Goal: Information Seeking & Learning: Find specific fact

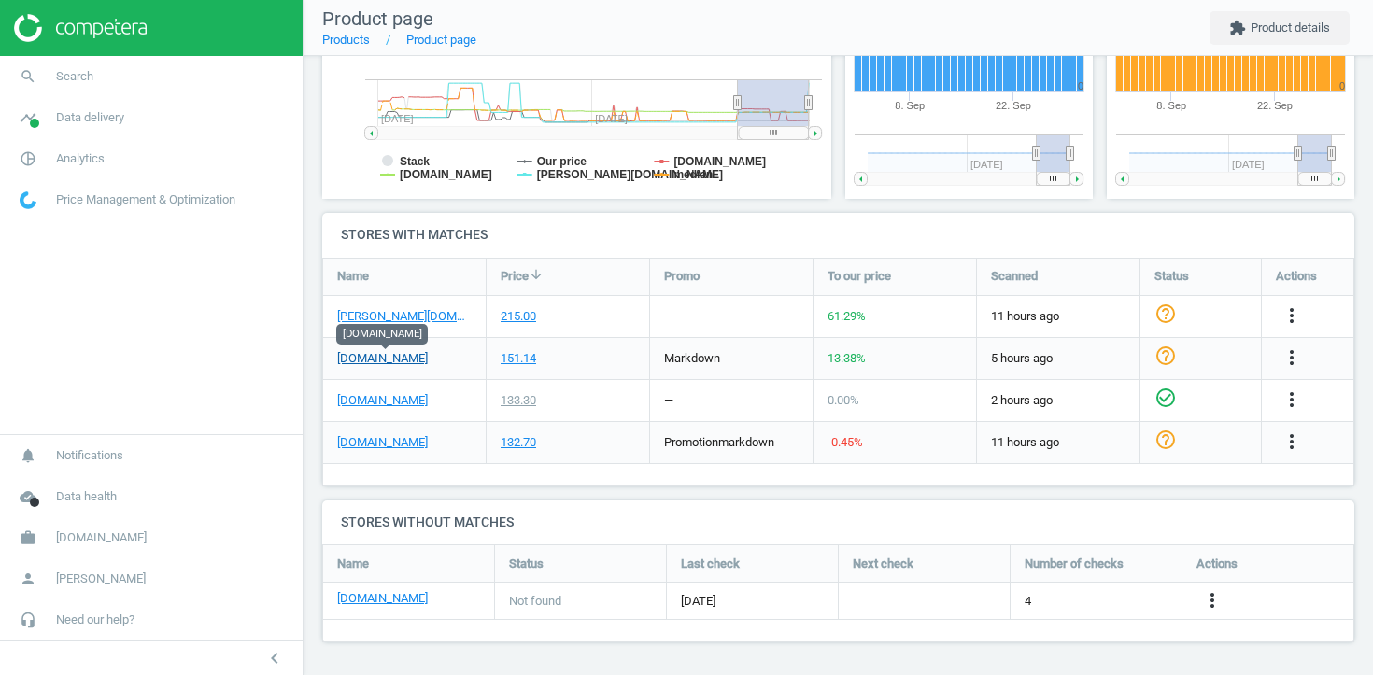
click at [360, 358] on link "parfumdreams.pl" at bounding box center [382, 358] width 91 height 17
click at [95, 151] on span "Analytics" at bounding box center [80, 158] width 49 height 17
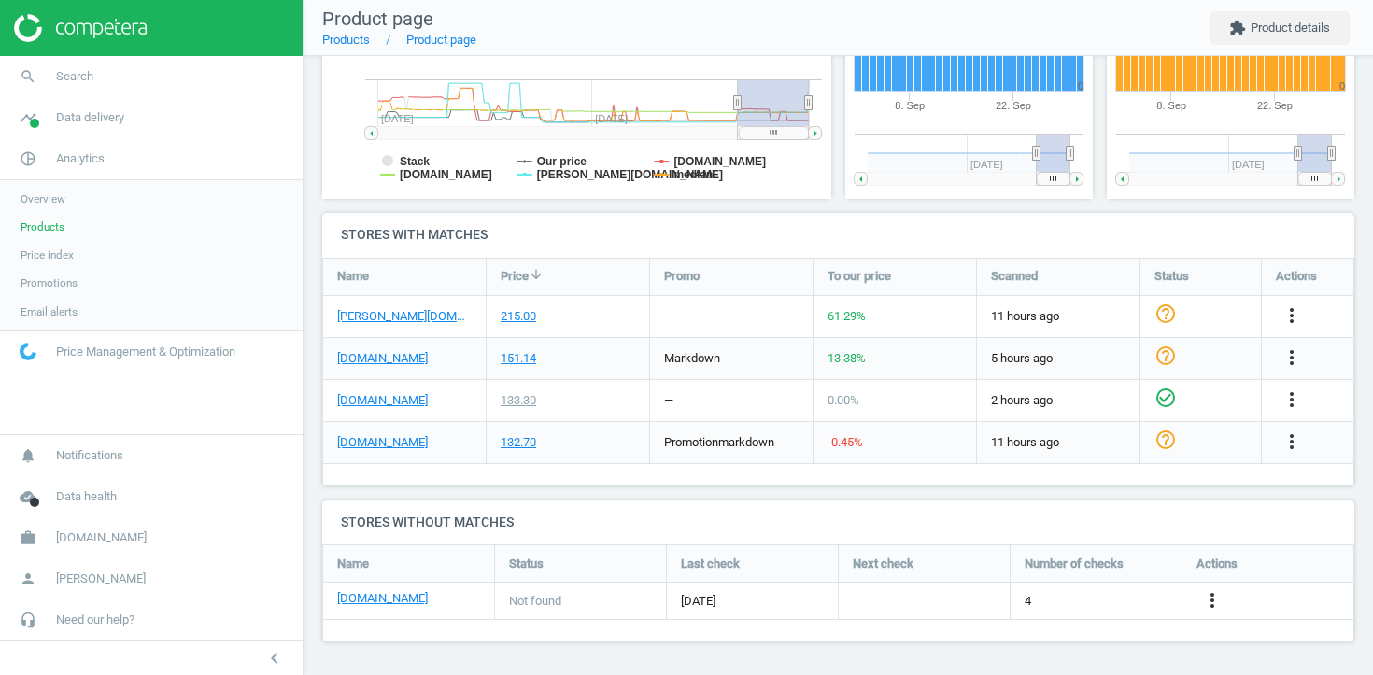
click at [40, 229] on span "Products" at bounding box center [43, 226] width 44 height 15
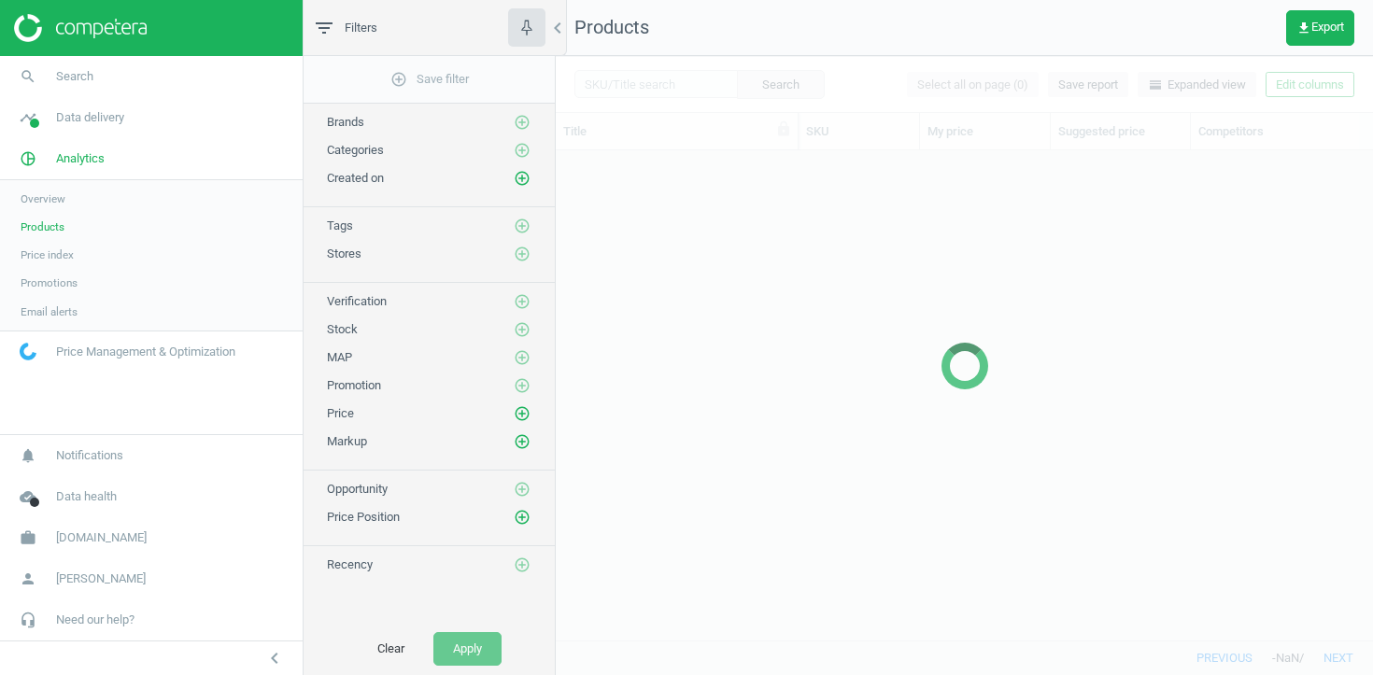
scroll to position [489, 817]
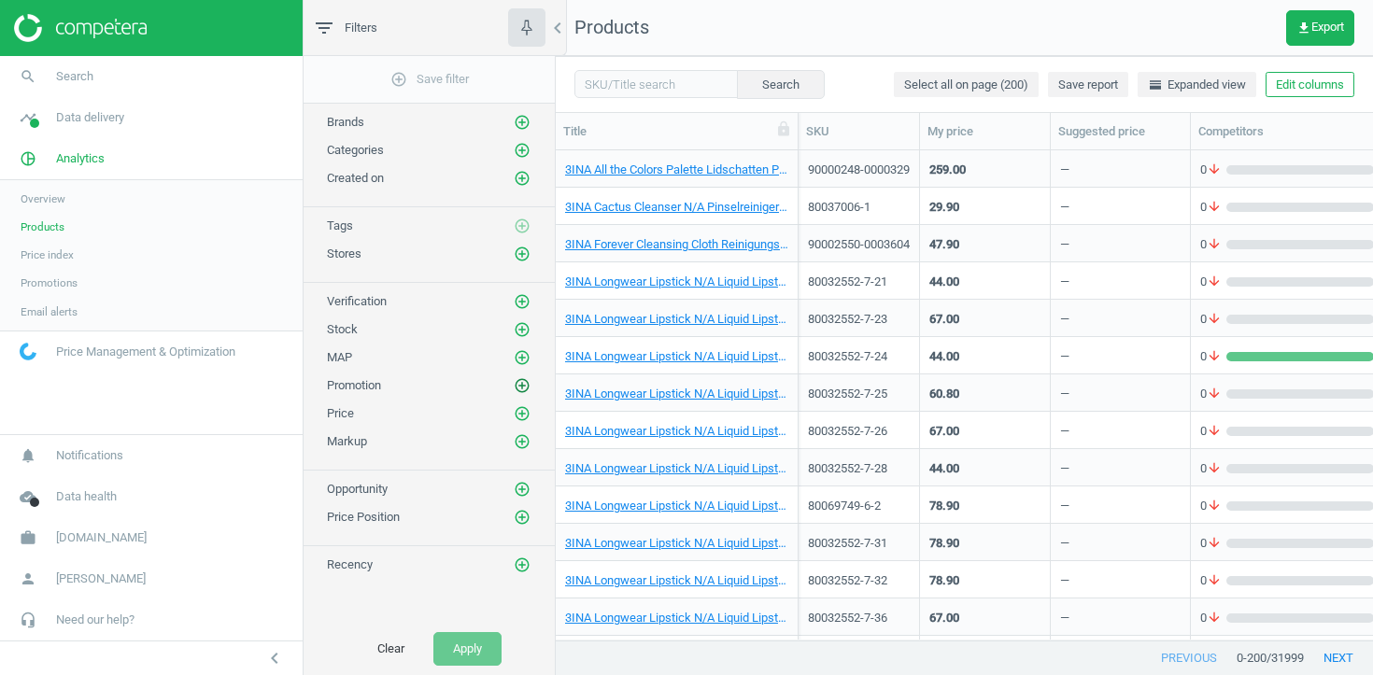
click at [529, 387] on icon "add_circle_outline" at bounding box center [522, 385] width 17 height 17
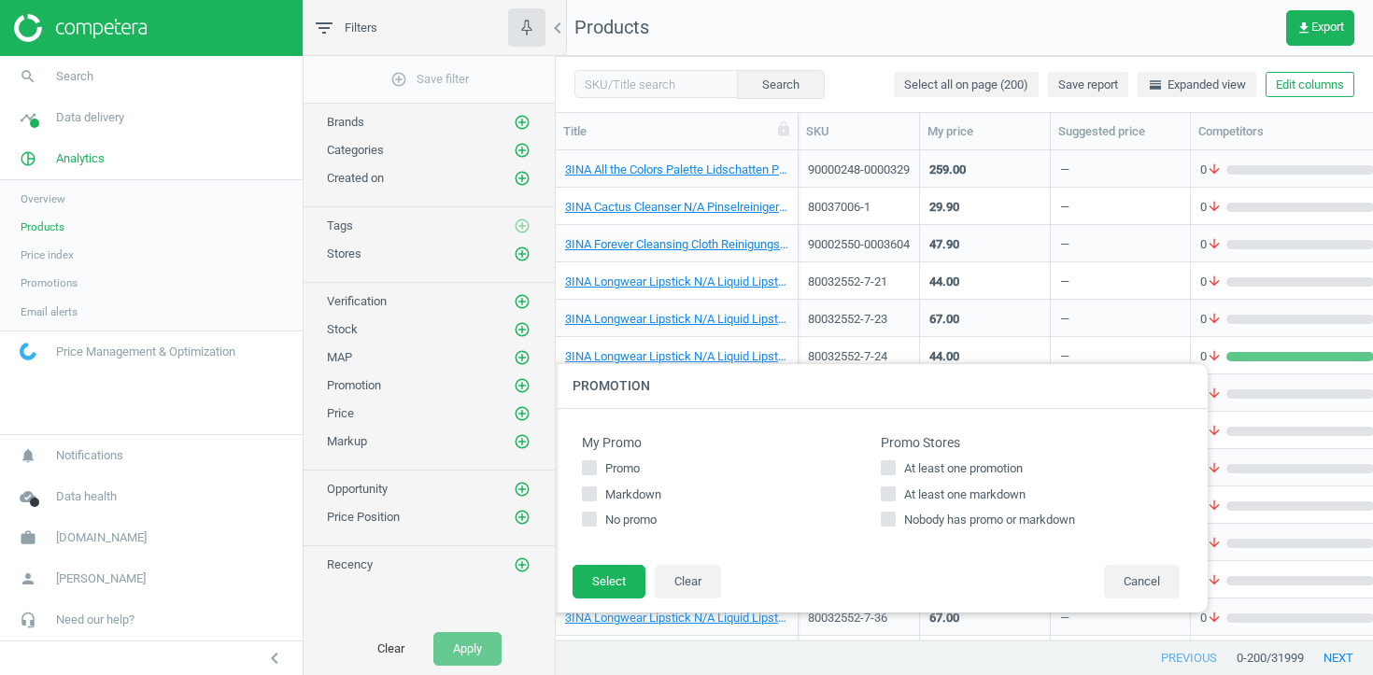
click at [908, 467] on span "At least one promotion" at bounding box center [963, 468] width 126 height 17
click at [895, 467] on input "At least one promotion" at bounding box center [888, 467] width 12 height 12
checkbox input "true"
click at [625, 583] on button "Select" at bounding box center [608, 582] width 73 height 34
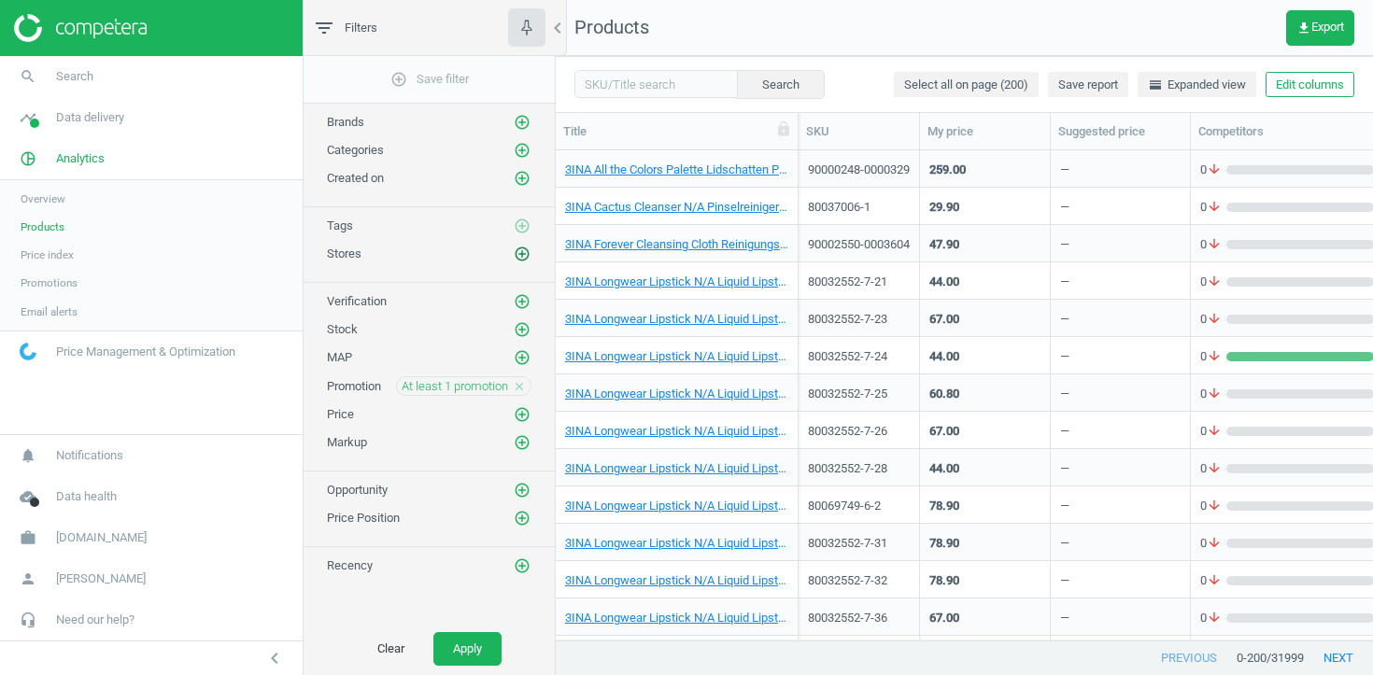
click at [517, 249] on icon "add_circle_outline" at bounding box center [522, 254] width 17 height 17
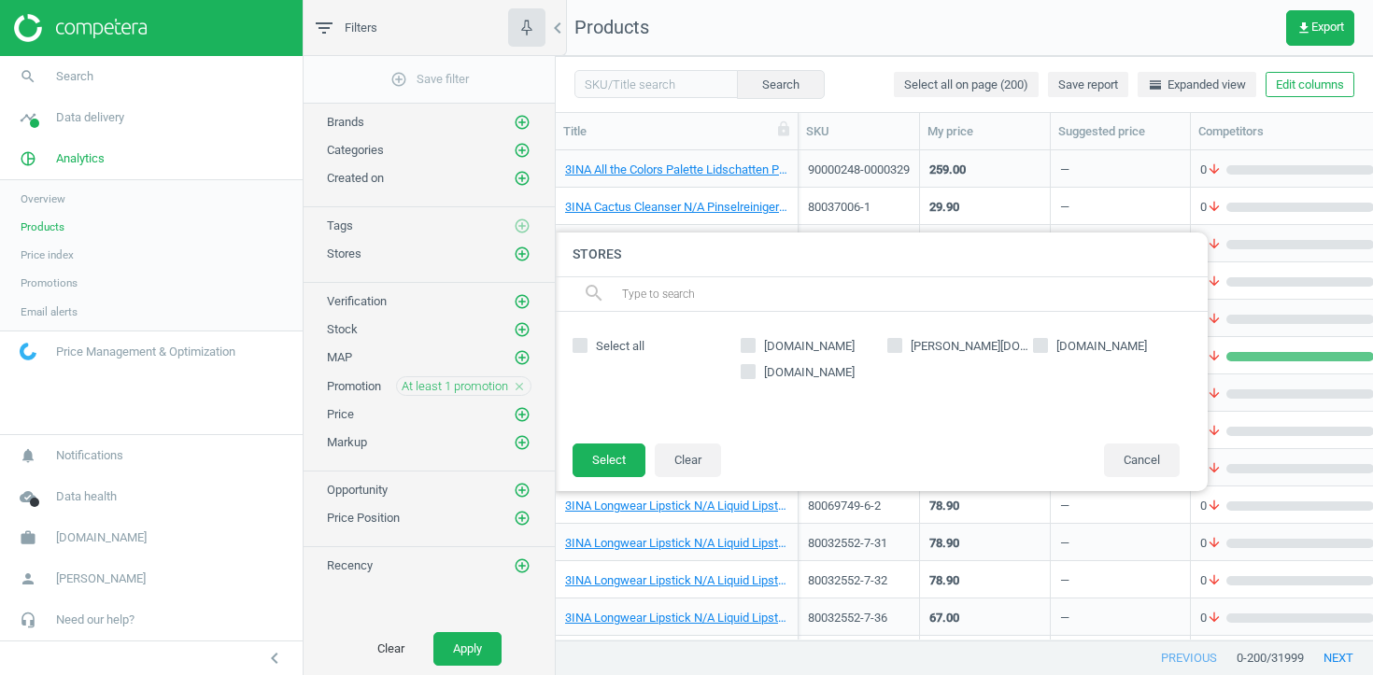
click at [793, 351] on span "parfumdreams.pl" at bounding box center [809, 346] width 98 height 17
click at [754, 351] on input "parfumdreams.pl" at bounding box center [748, 345] width 12 height 12
checkbox input "true"
click at [590, 461] on button "Select" at bounding box center [608, 461] width 73 height 34
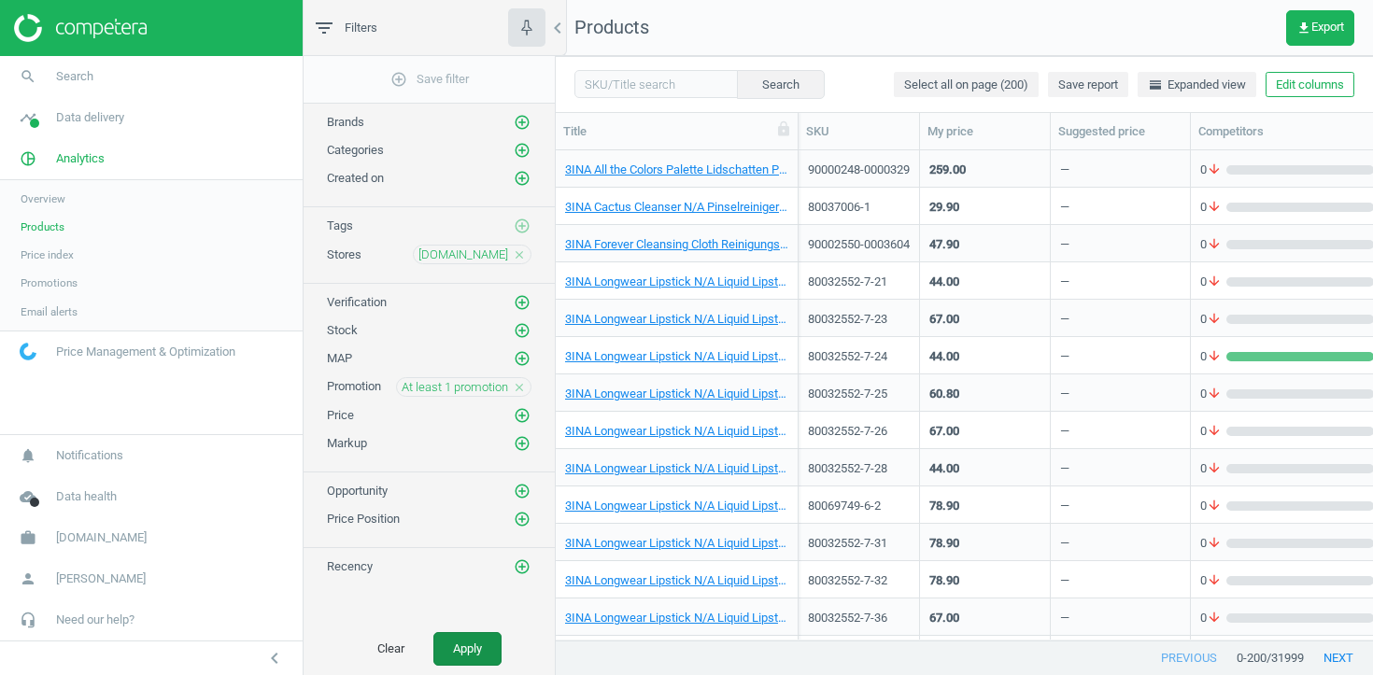
click at [476, 645] on button "Apply" at bounding box center [467, 649] width 68 height 34
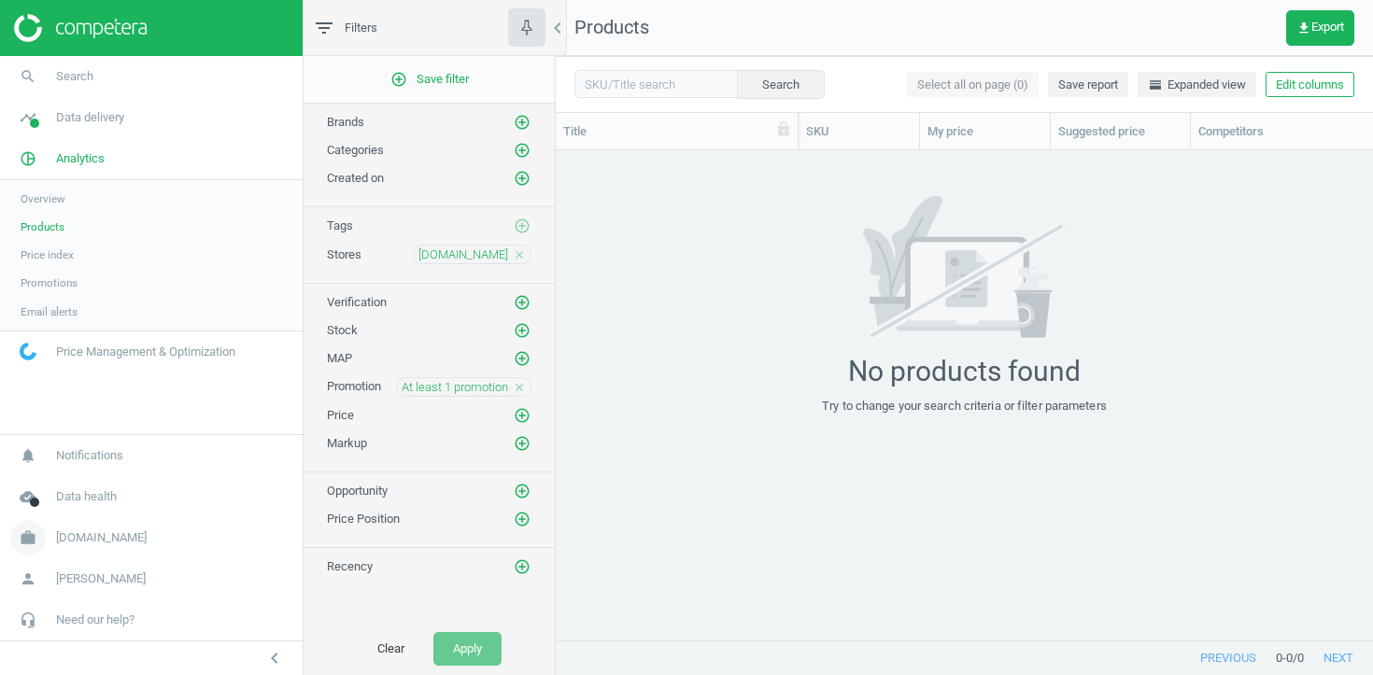
click at [92, 529] on span "Flaconi.pl" at bounding box center [101, 537] width 91 height 17
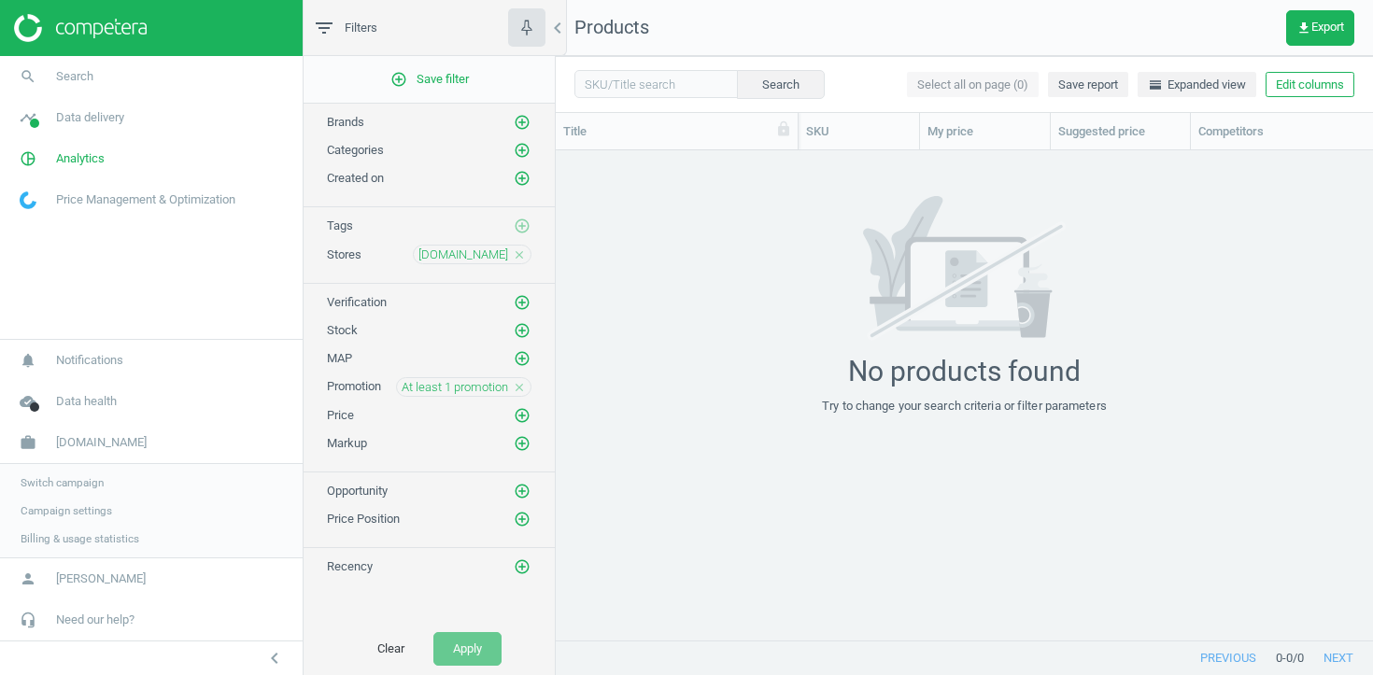
click at [78, 487] on span "Switch campaign" at bounding box center [62, 482] width 83 height 15
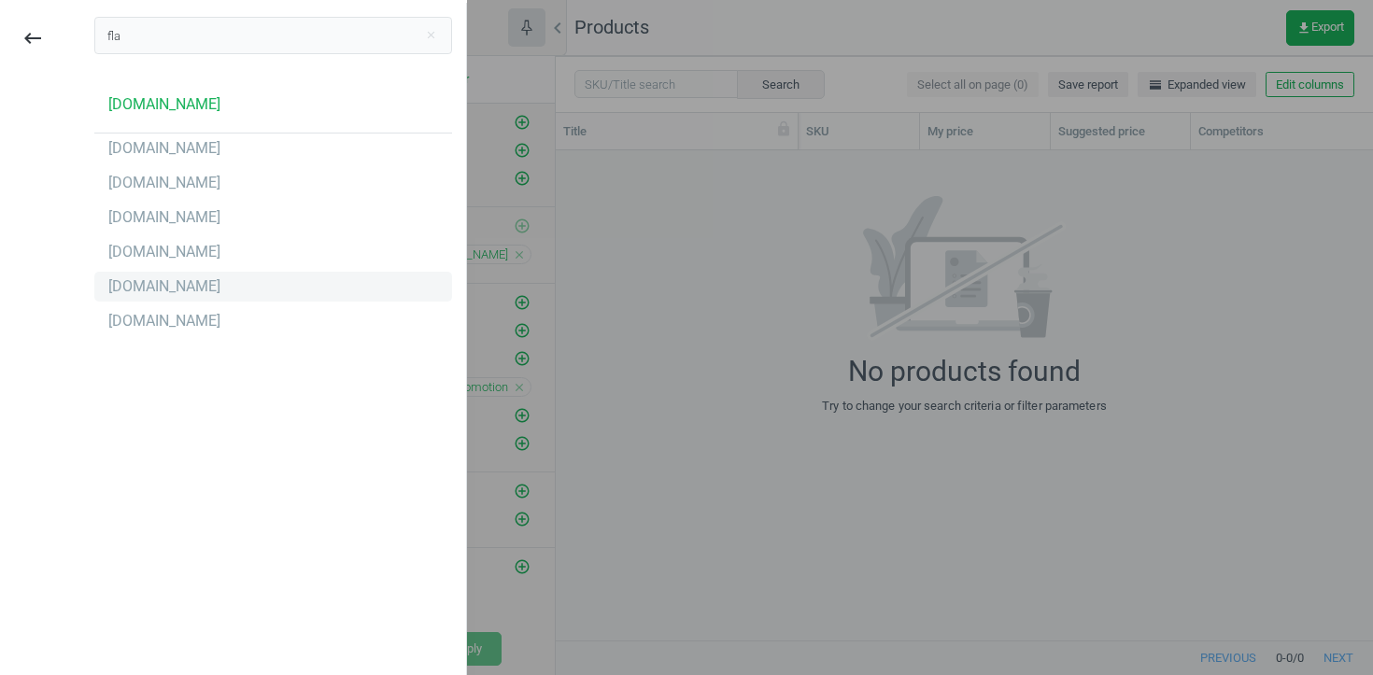
type input "fla"
click at [228, 277] on div "Flaconi.fr" at bounding box center [273, 287] width 358 height 30
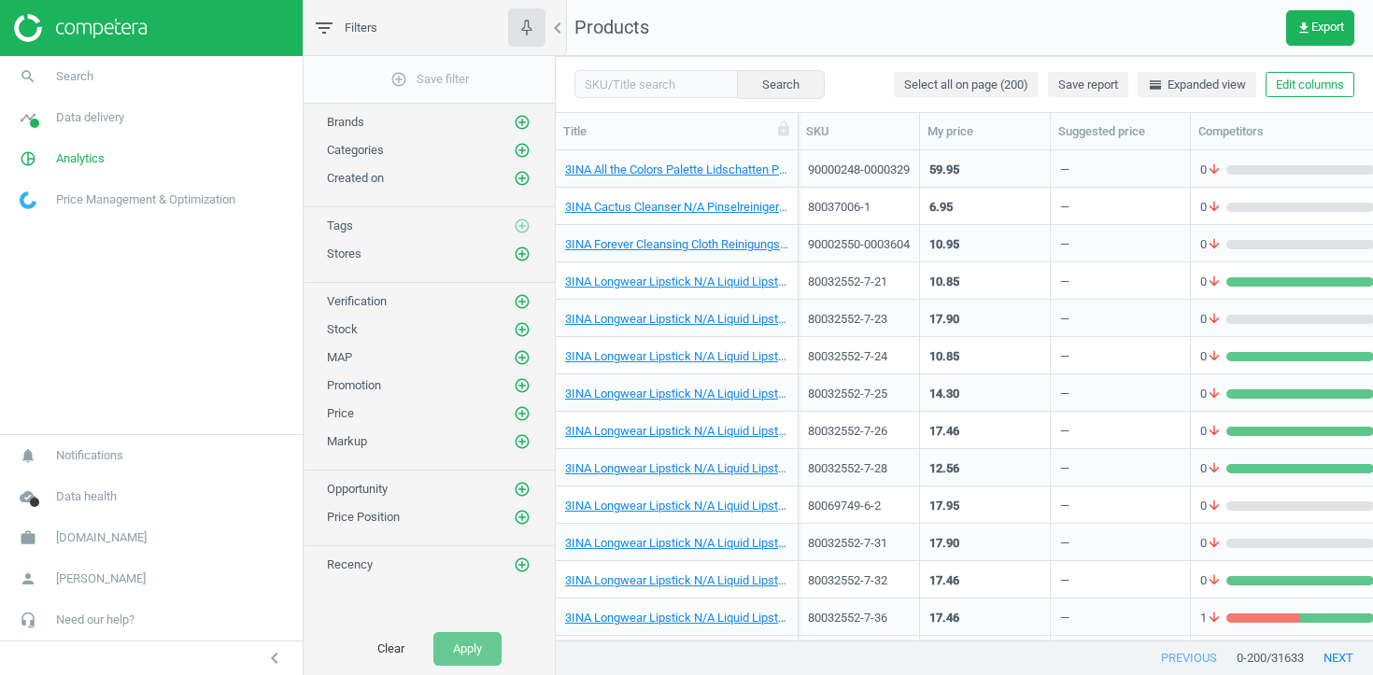
scroll to position [1, 1]
click at [524, 255] on icon "add_circle_outline" at bounding box center [522, 254] width 17 height 17
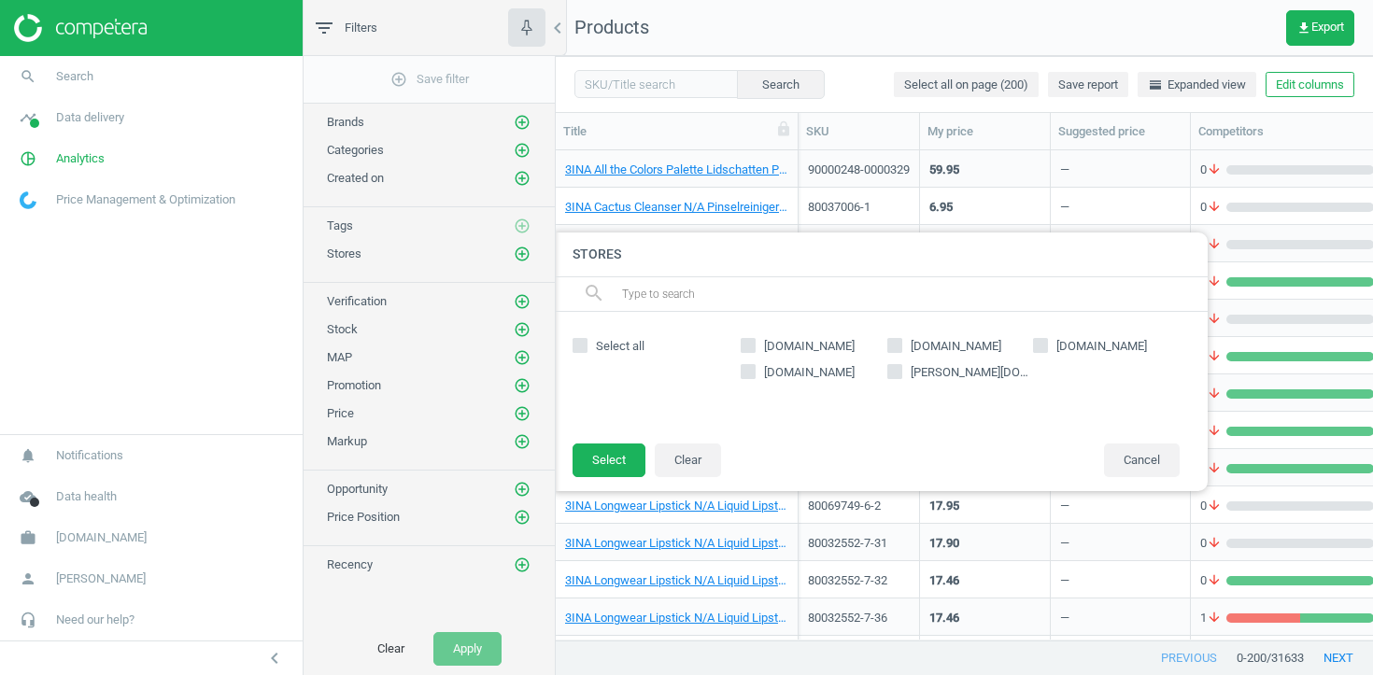
click at [834, 369] on span "parfumdreams.fr" at bounding box center [809, 372] width 98 height 17
click at [754, 369] on input "parfumdreams.fr" at bounding box center [748, 371] width 12 height 12
checkbox input "true"
click at [623, 455] on button "Select" at bounding box center [608, 461] width 73 height 34
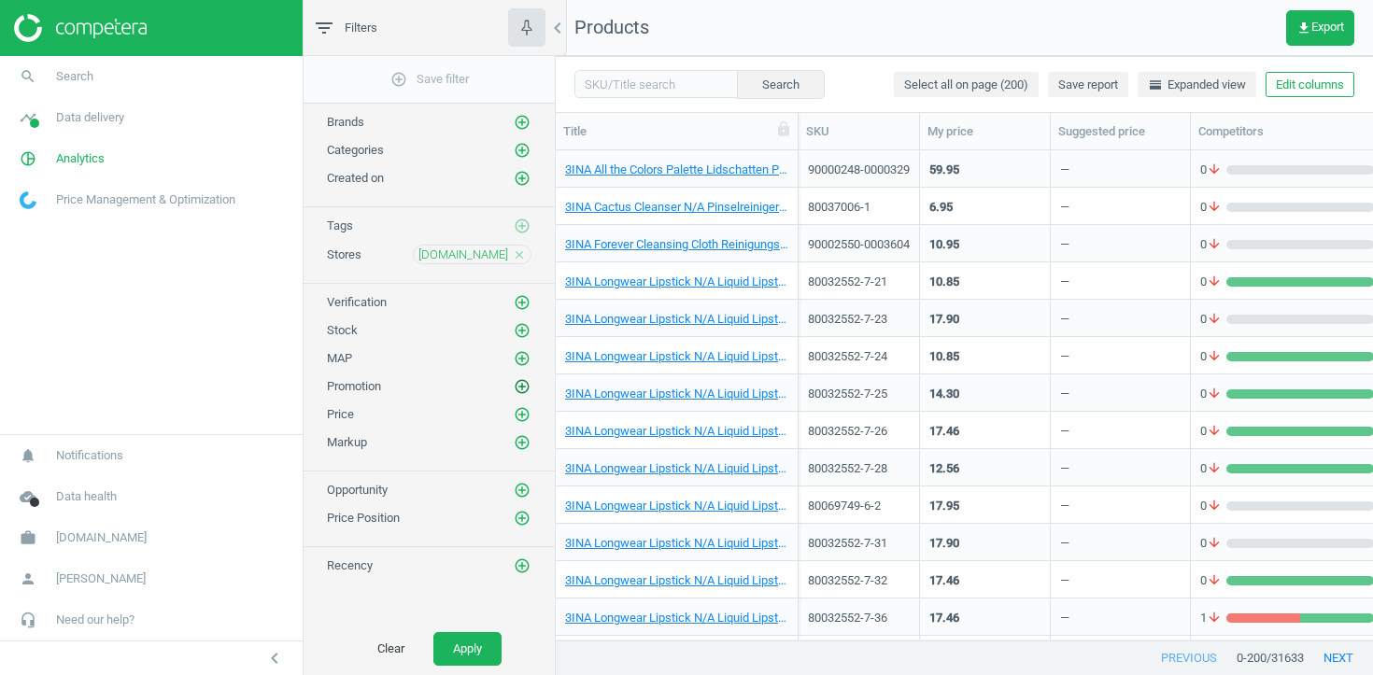
click at [525, 380] on icon "add_circle_outline" at bounding box center [522, 386] width 17 height 17
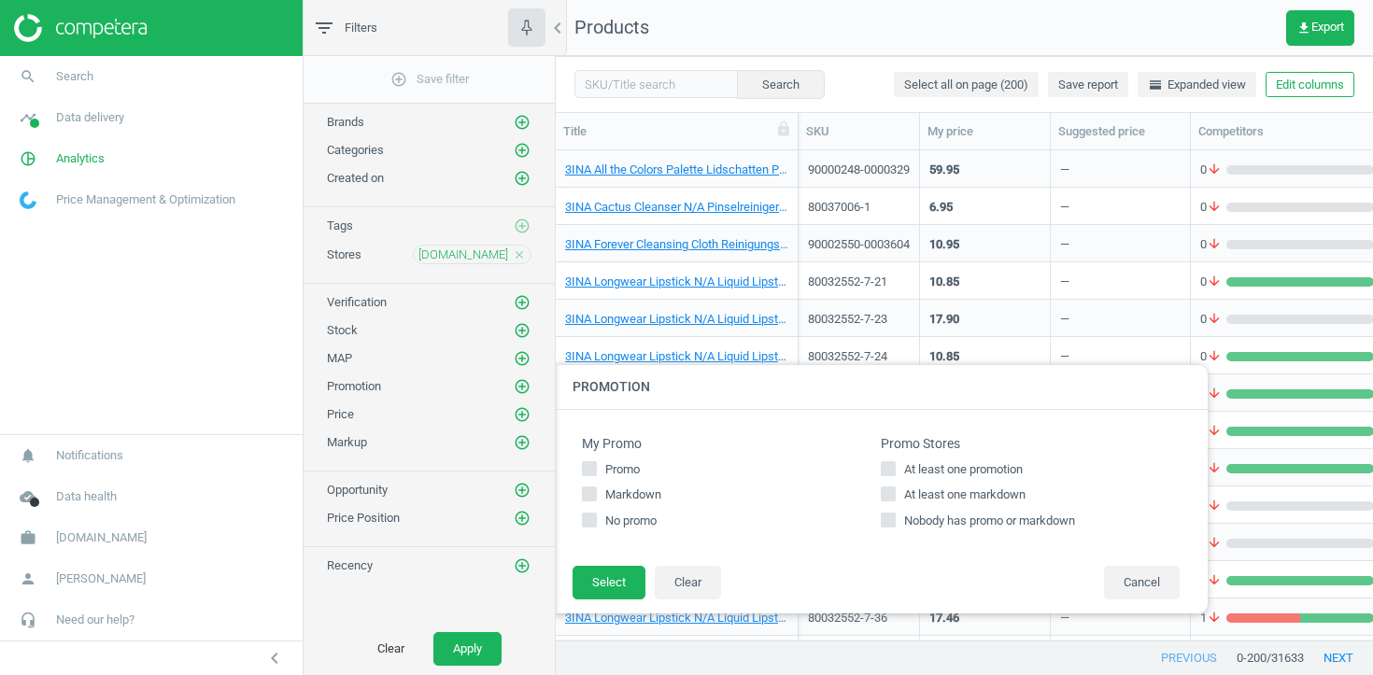
click at [981, 465] on span "At least one promotion" at bounding box center [963, 469] width 126 height 17
click at [895, 465] on input "At least one promotion" at bounding box center [888, 468] width 12 height 12
checkbox input "true"
click at [597, 589] on button "Select" at bounding box center [608, 583] width 73 height 34
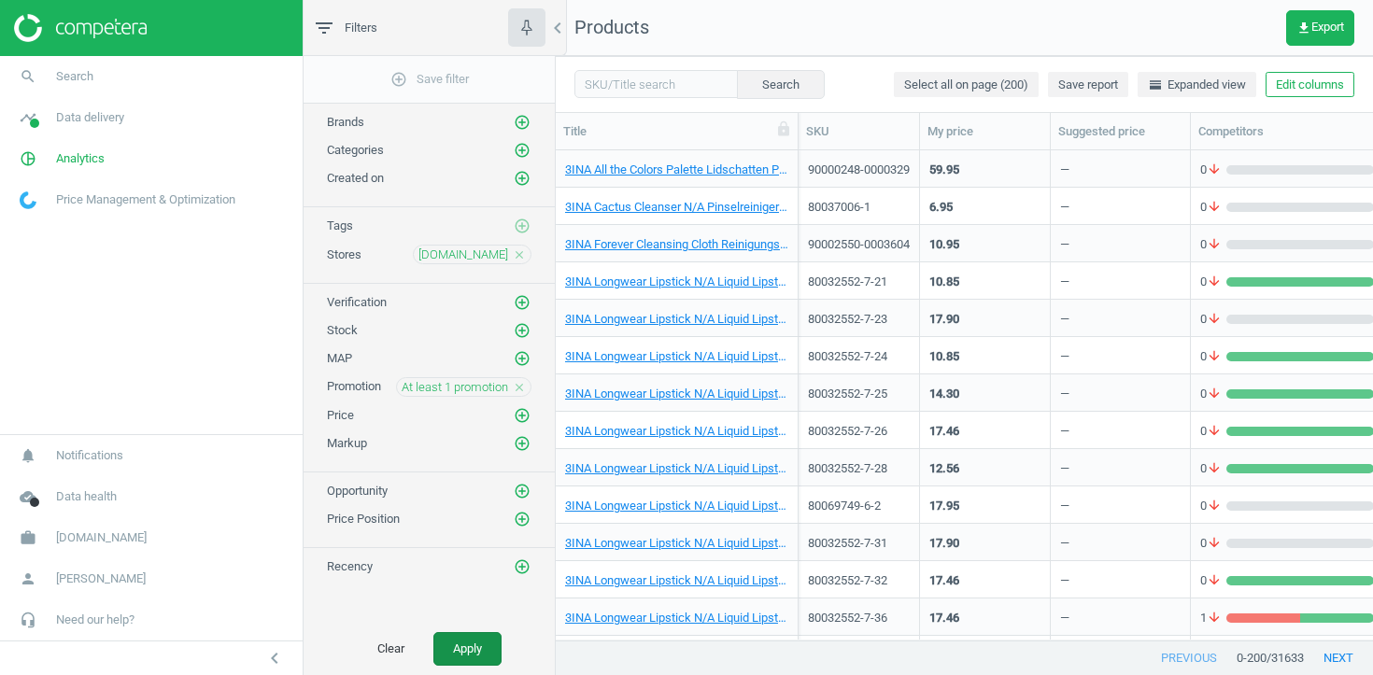
click at [470, 646] on button "Apply" at bounding box center [467, 649] width 68 height 34
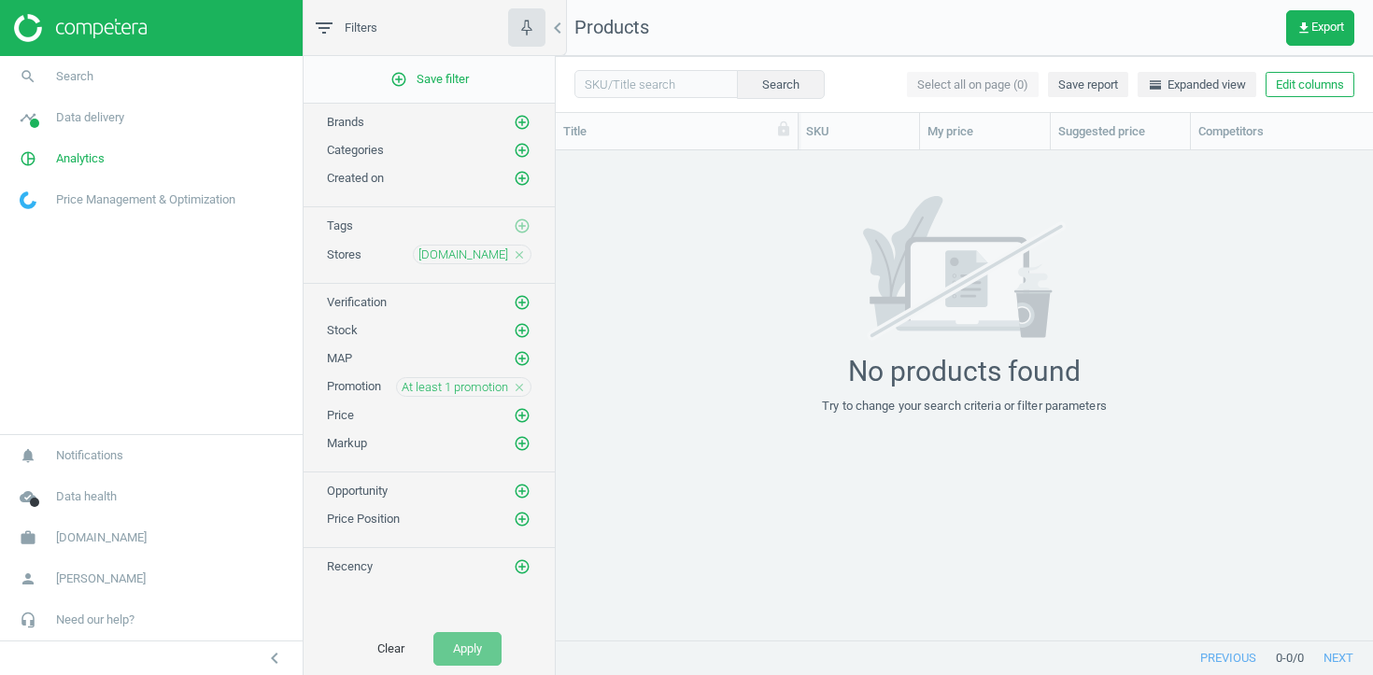
click at [477, 251] on span "parfumdreams.fr" at bounding box center [463, 255] width 90 height 17
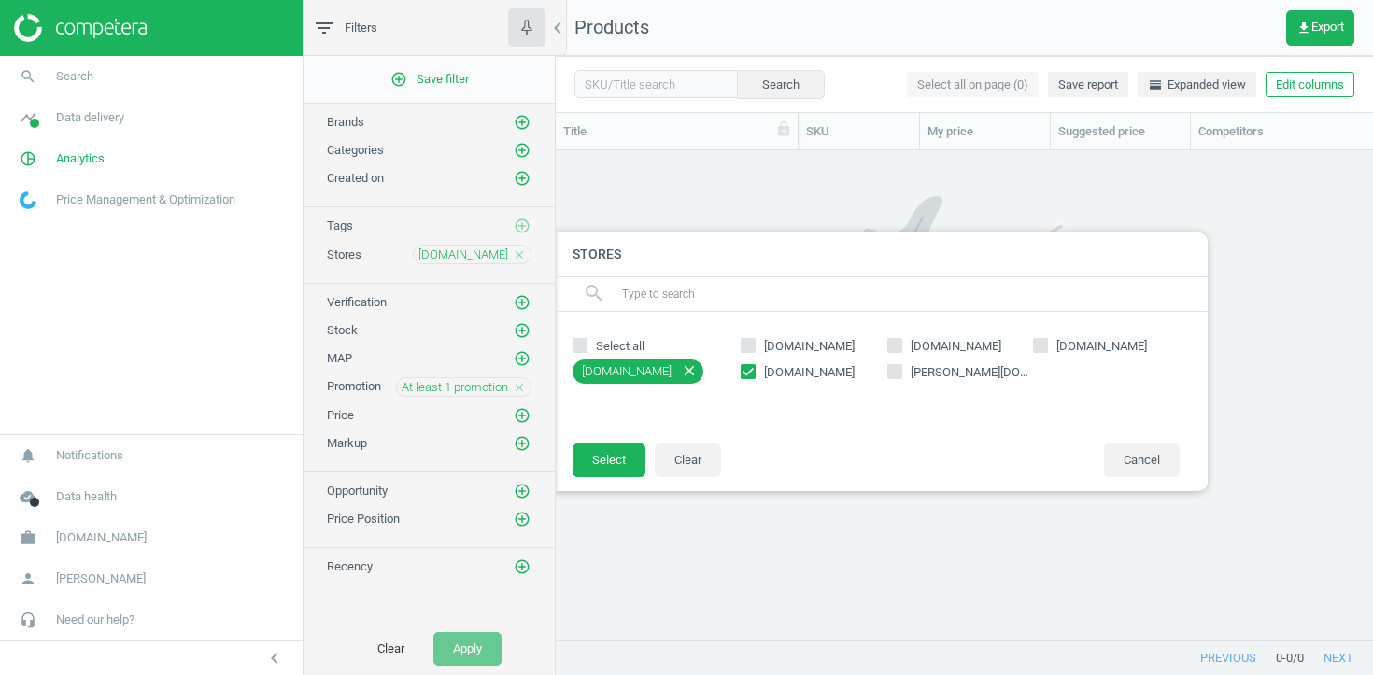
click at [742, 367] on input "parfumdreams.fr" at bounding box center [748, 371] width 12 height 12
checkbox input "false"
click at [744, 343] on input "nocibe.fr" at bounding box center [748, 345] width 12 height 12
checkbox input "true"
click at [631, 462] on button "Select" at bounding box center [608, 461] width 73 height 34
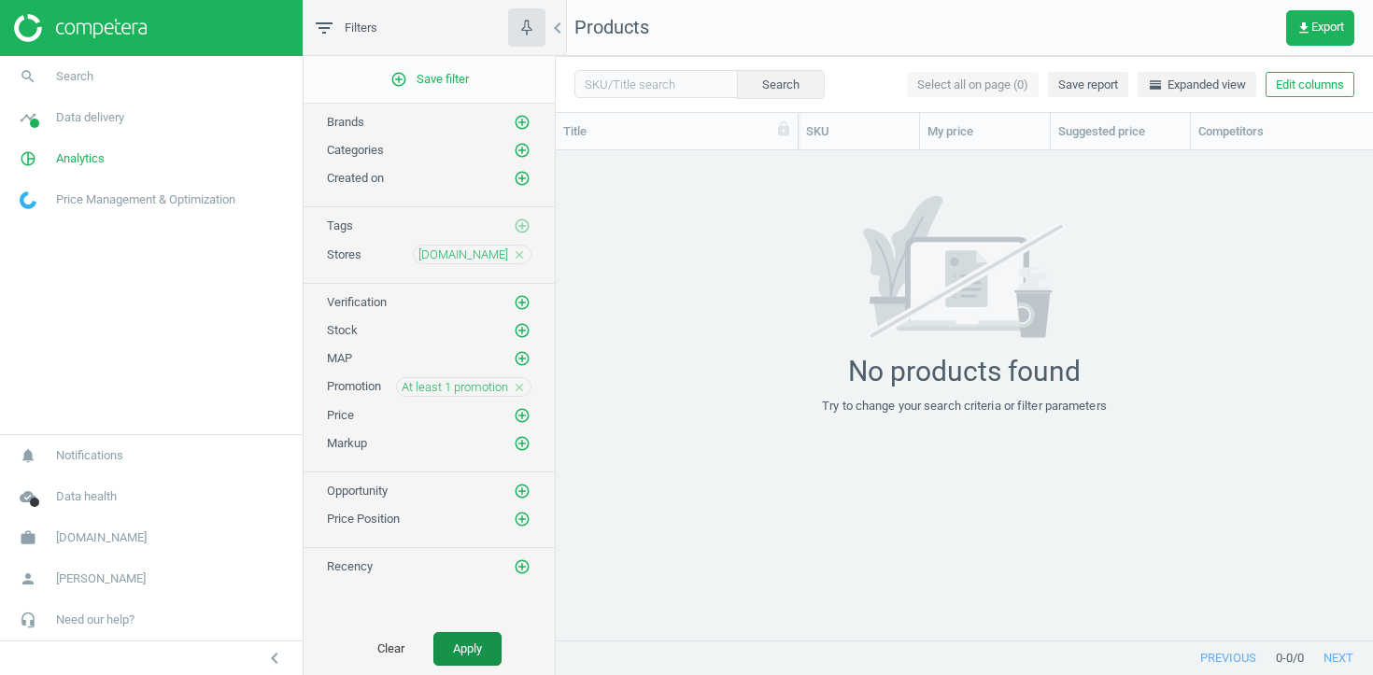
click at [476, 647] on button "Apply" at bounding box center [467, 649] width 68 height 34
click at [521, 388] on icon "close" at bounding box center [519, 387] width 13 height 13
click at [518, 249] on icon "close" at bounding box center [519, 254] width 13 height 13
click at [518, 249] on icon "add_circle_outline" at bounding box center [522, 254] width 17 height 17
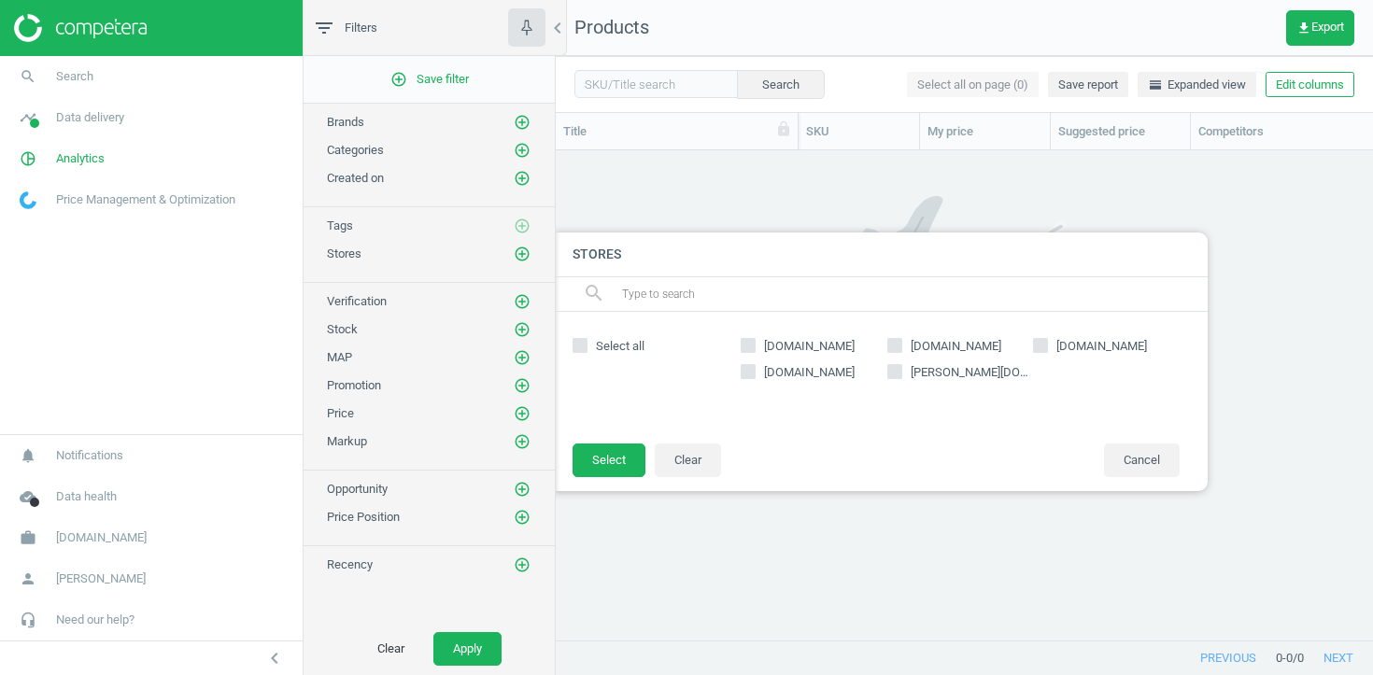
click at [765, 371] on span "parfumdreams.fr" at bounding box center [809, 372] width 98 height 17
click at [754, 371] on input "parfumdreams.fr" at bounding box center [748, 371] width 12 height 12
checkbox input "true"
click at [602, 467] on button "Select" at bounding box center [608, 461] width 73 height 34
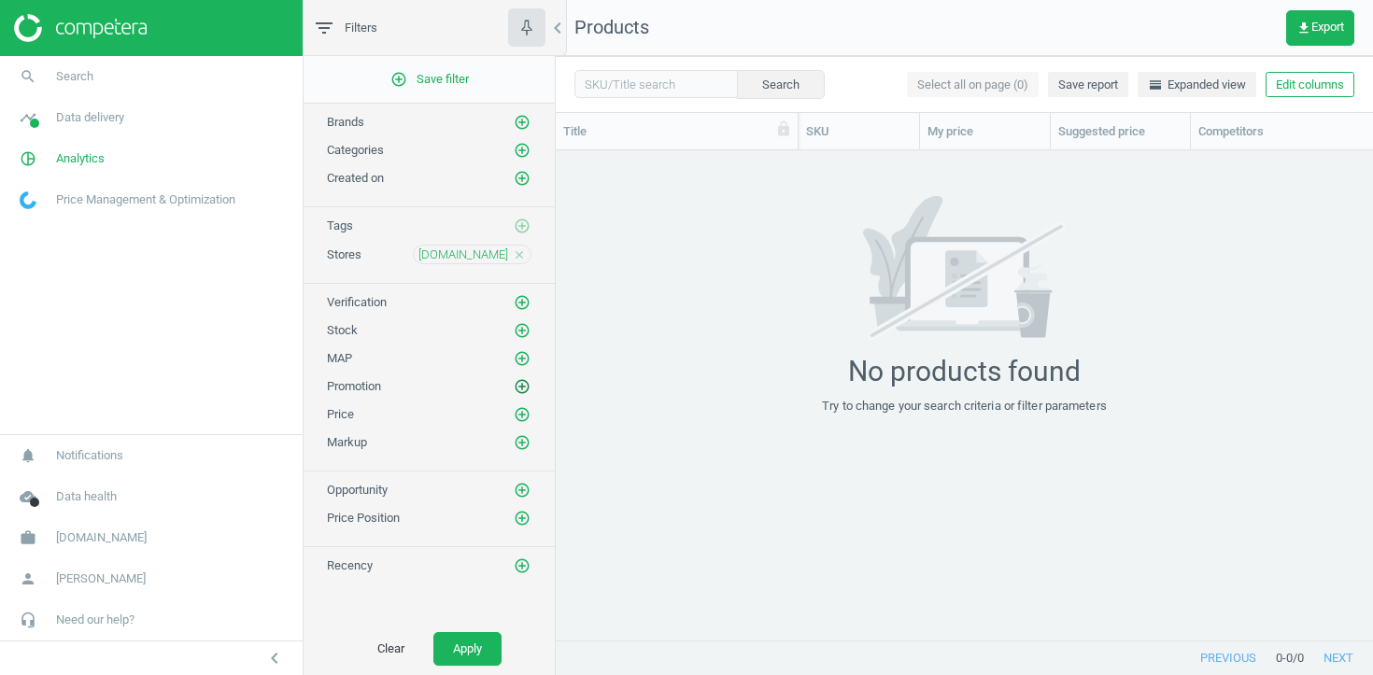
click at [519, 386] on icon "add_circle_outline" at bounding box center [522, 386] width 17 height 17
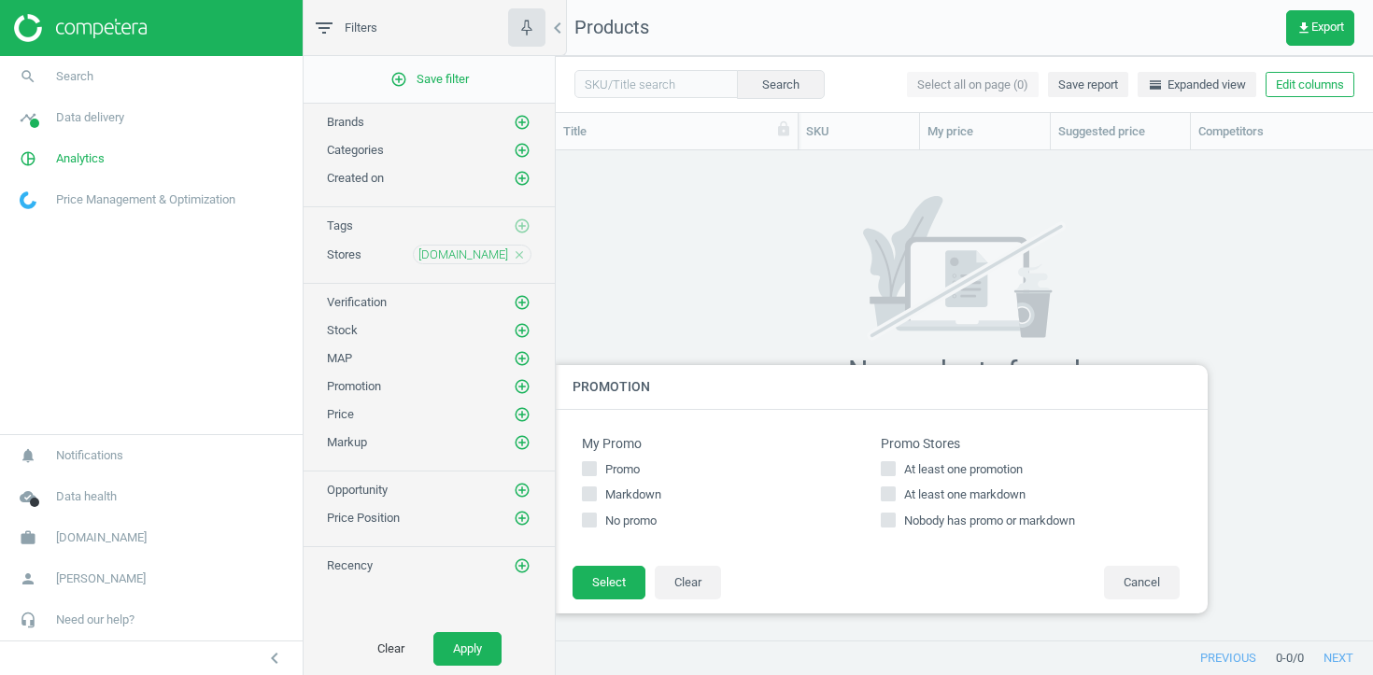
click at [956, 499] on span "At least one markdown" at bounding box center [964, 495] width 129 height 17
click at [895, 499] on input "At least one markdown" at bounding box center [888, 494] width 12 height 12
checkbox input "true"
click at [585, 587] on button "Select" at bounding box center [608, 583] width 73 height 34
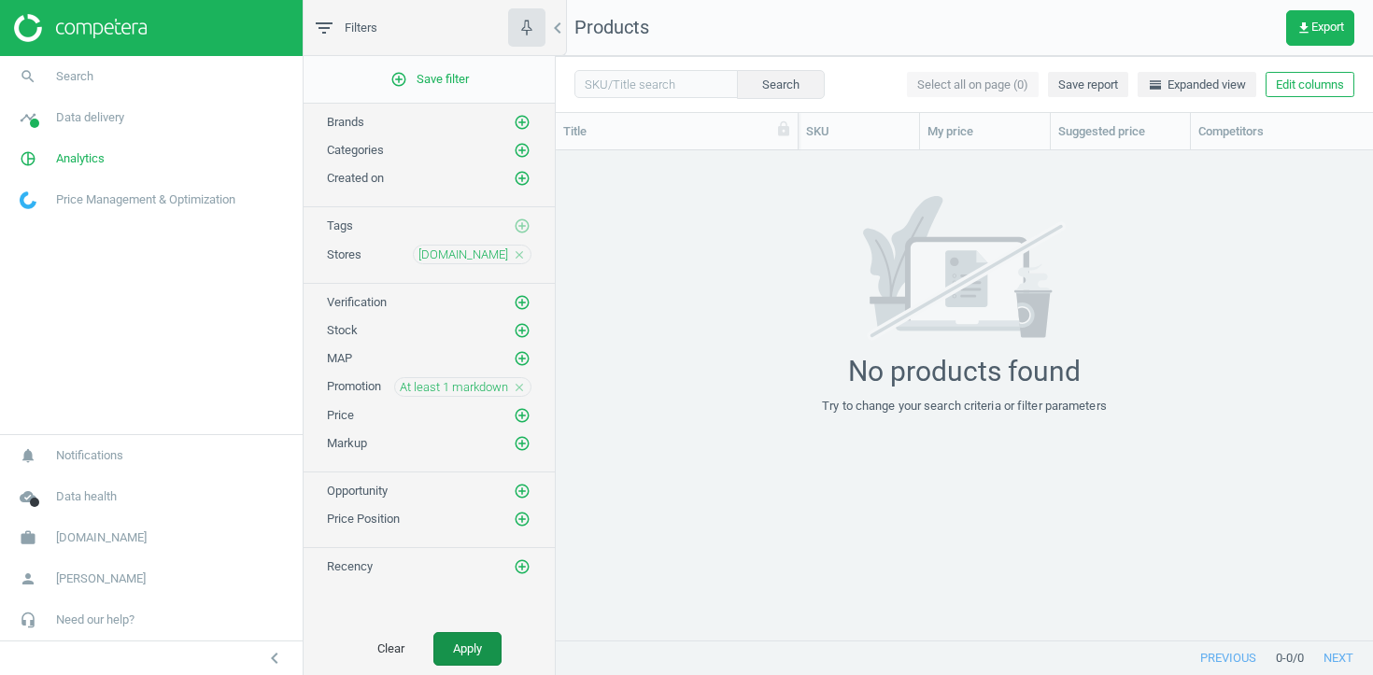
click at [475, 637] on button "Apply" at bounding box center [467, 649] width 68 height 34
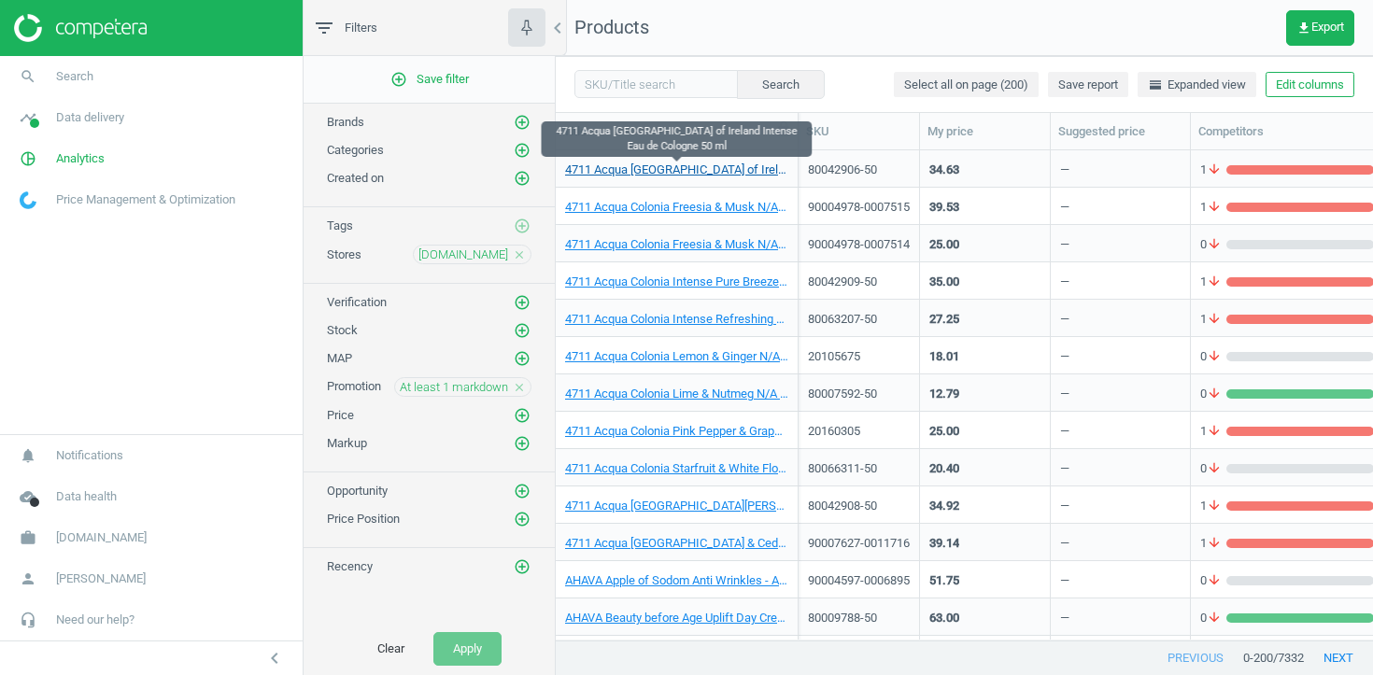
click at [688, 173] on link "4711 Acqua Colonia Floral Fields of Ireland Intense Eau de Cologne 50 ml" at bounding box center [676, 170] width 223 height 17
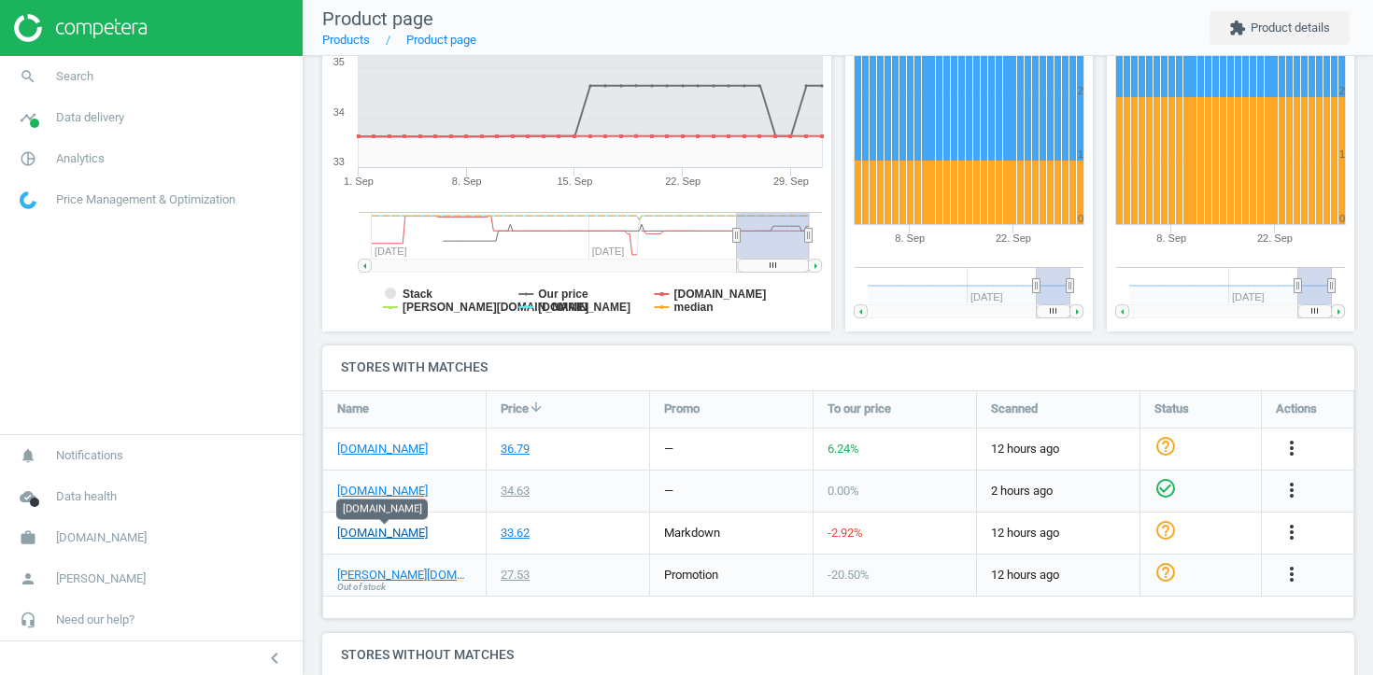
click at [403, 534] on link "parfumdreams.fr" at bounding box center [382, 533] width 91 height 17
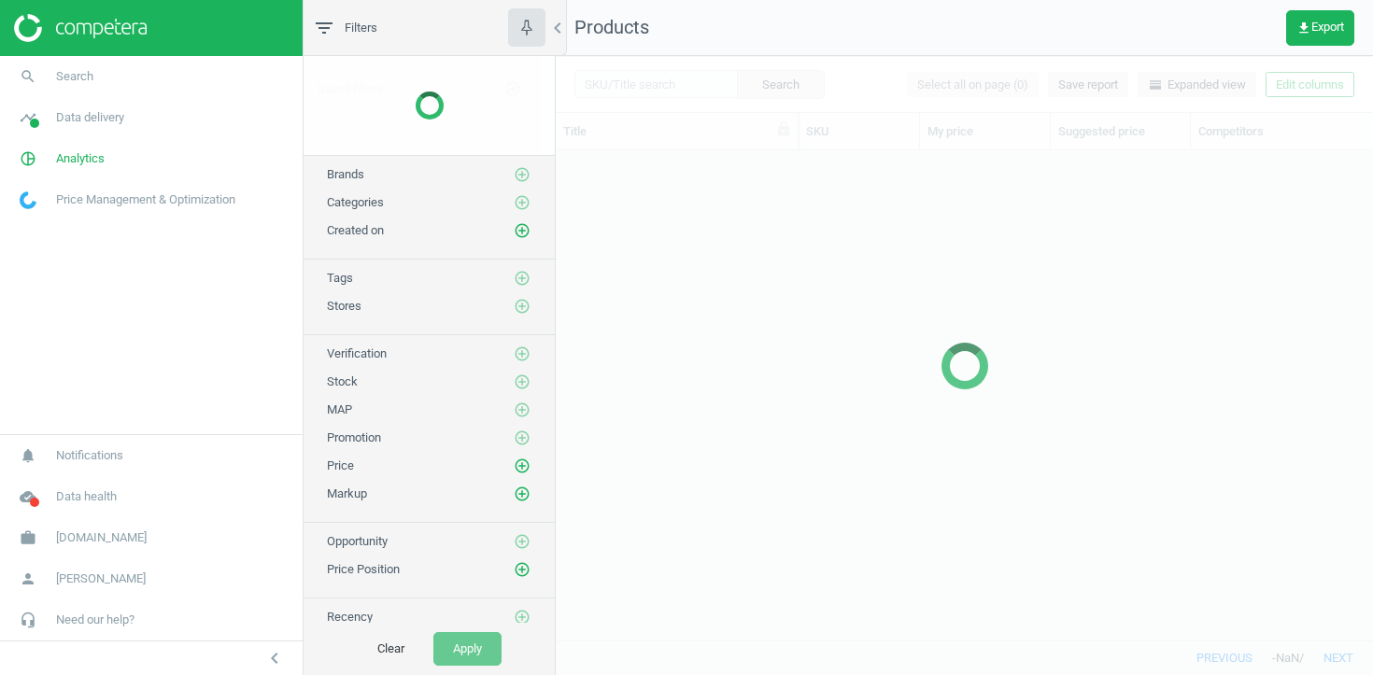
scroll to position [489, 817]
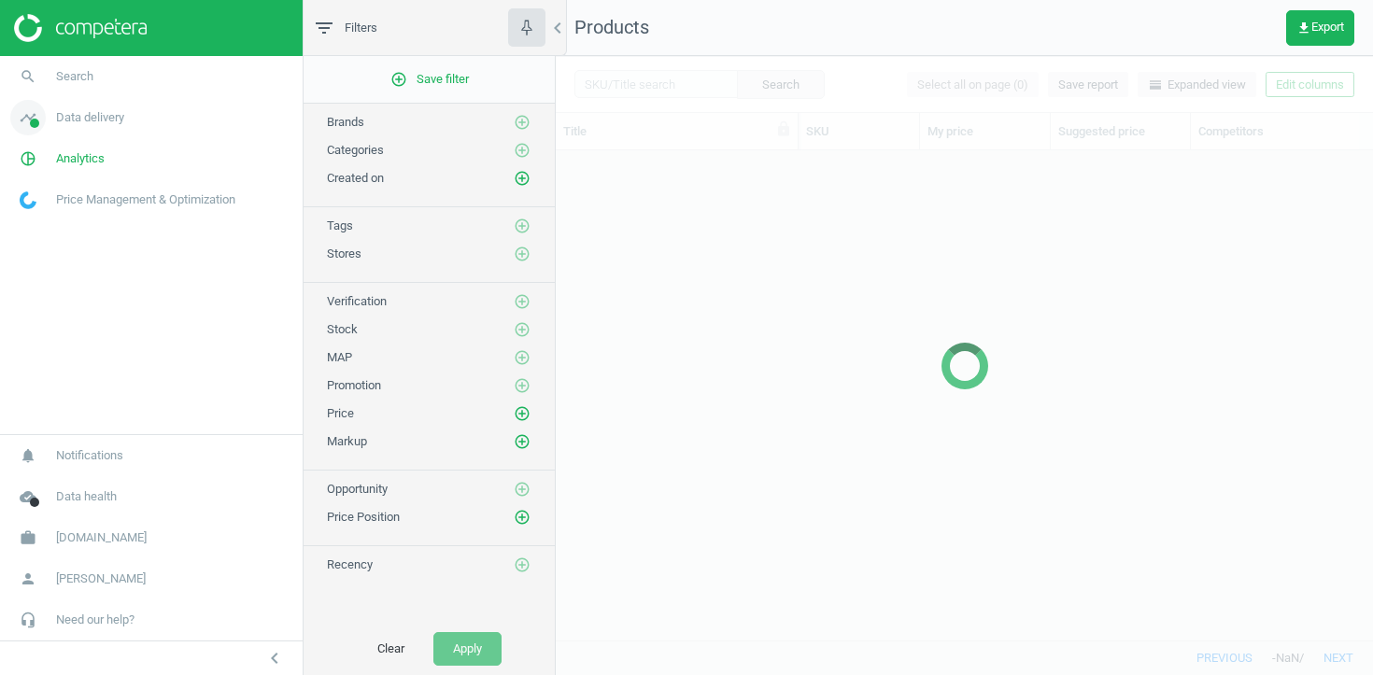
click at [114, 116] on span "Data delivery" at bounding box center [90, 117] width 68 height 17
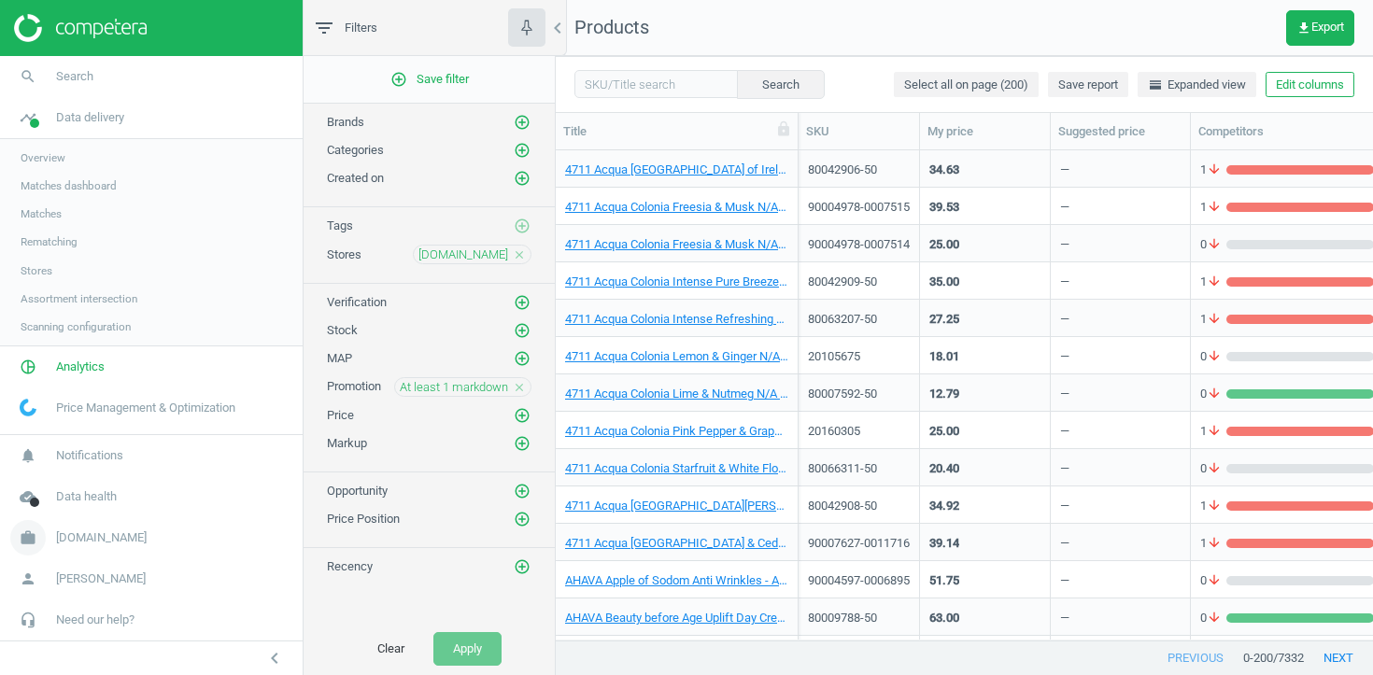
click at [82, 537] on span "Flaconi.fr" at bounding box center [101, 537] width 91 height 17
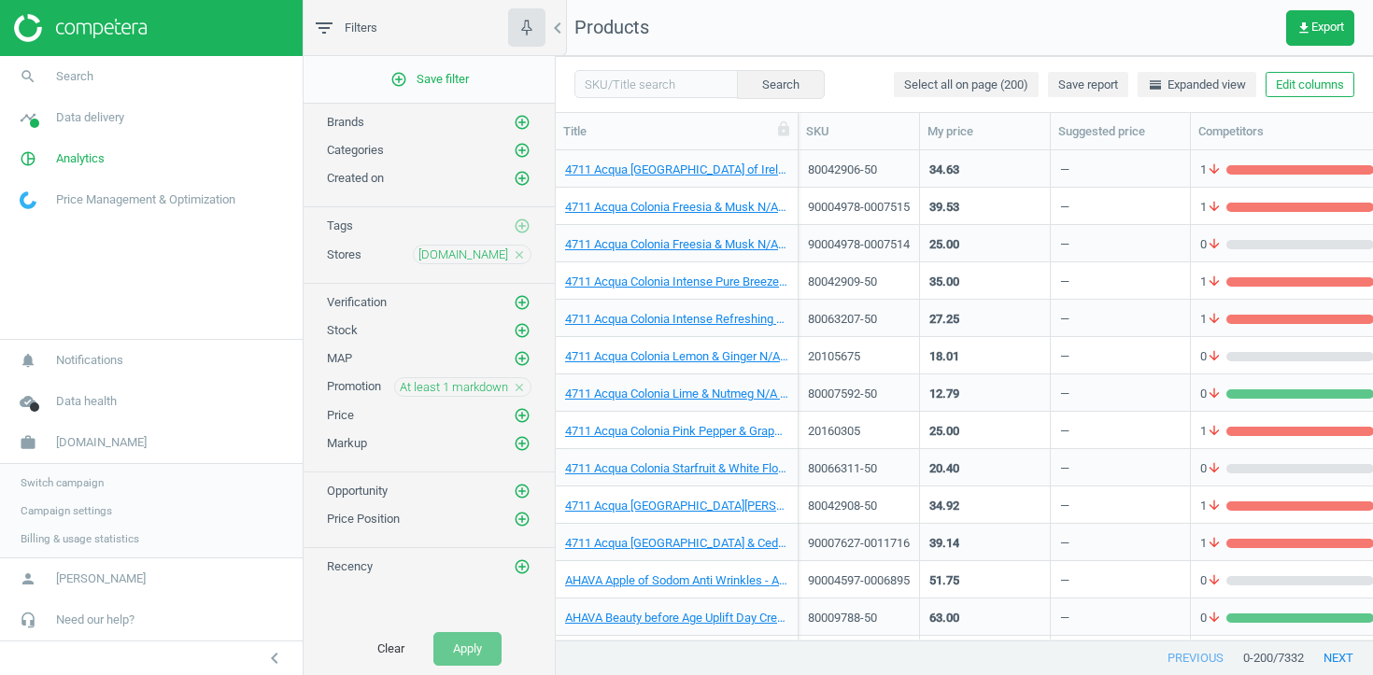
click at [82, 480] on span "Switch campaign" at bounding box center [62, 482] width 83 height 15
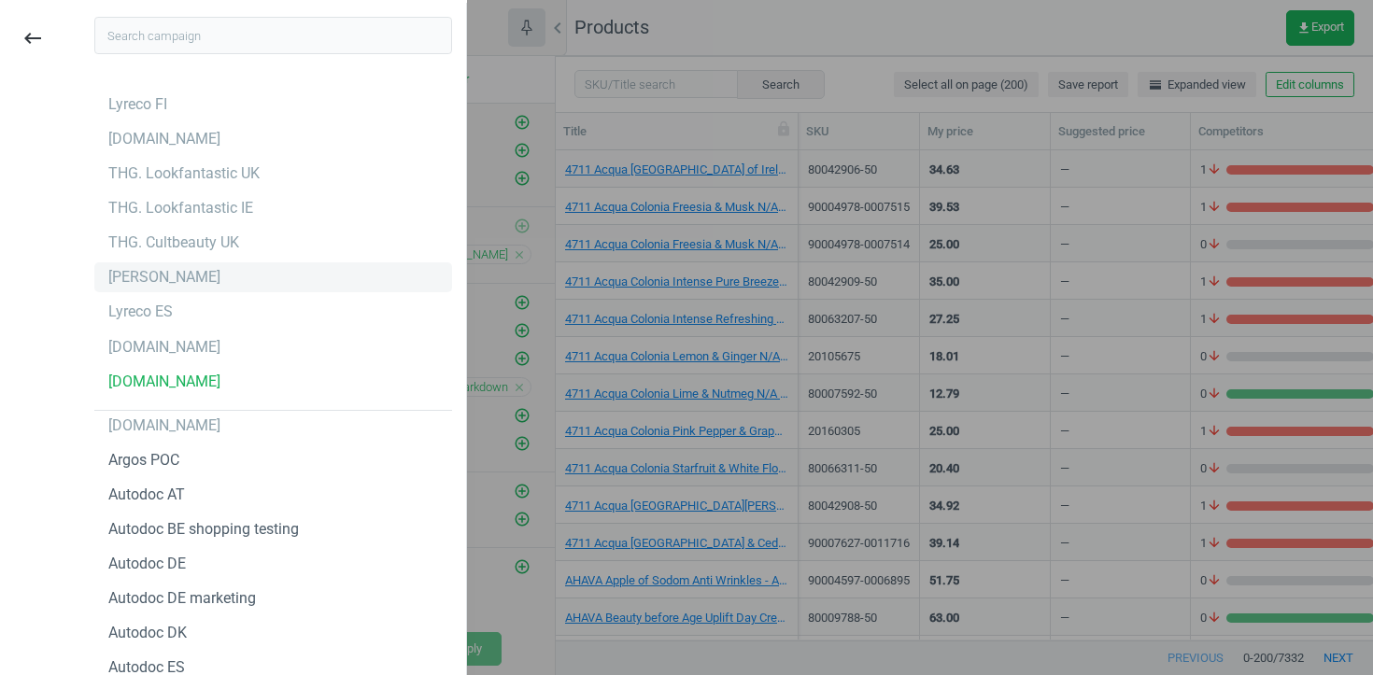
click at [159, 282] on div "[PERSON_NAME]" at bounding box center [164, 277] width 112 height 21
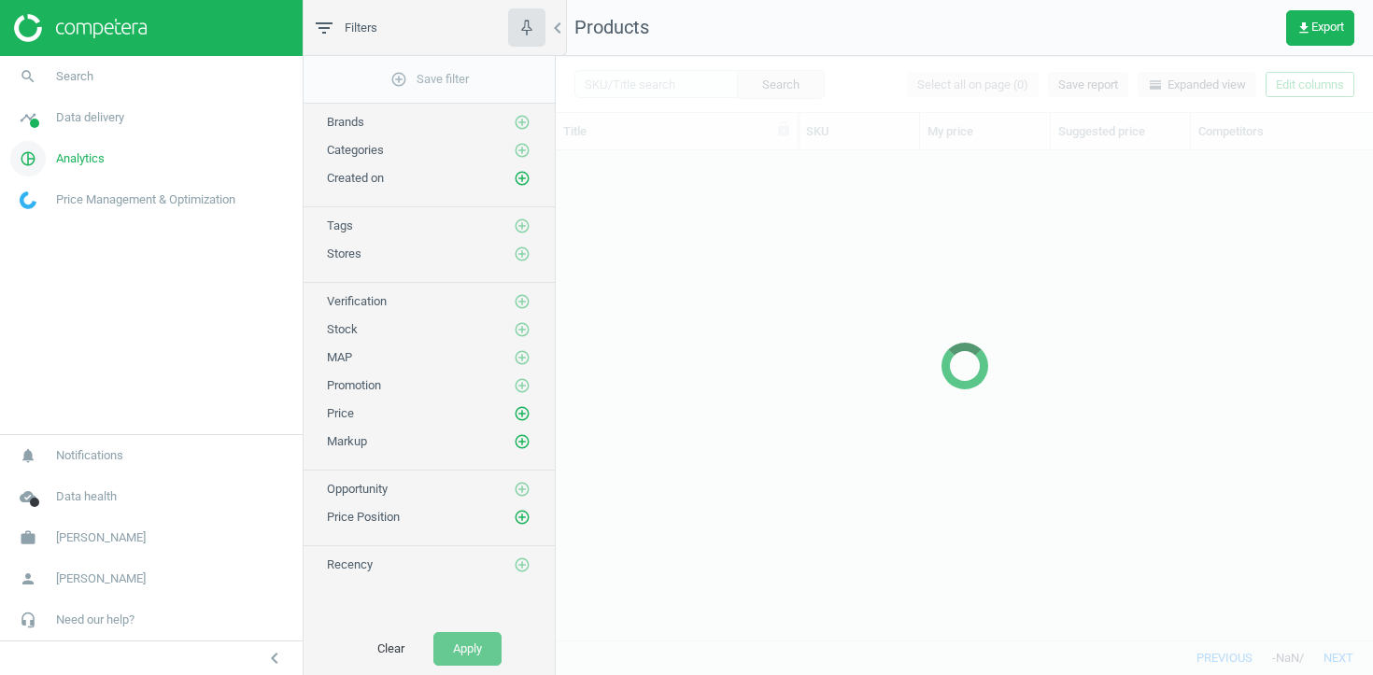
scroll to position [489, 817]
click at [149, 114] on link "timeline Data delivery" at bounding box center [151, 117] width 303 height 41
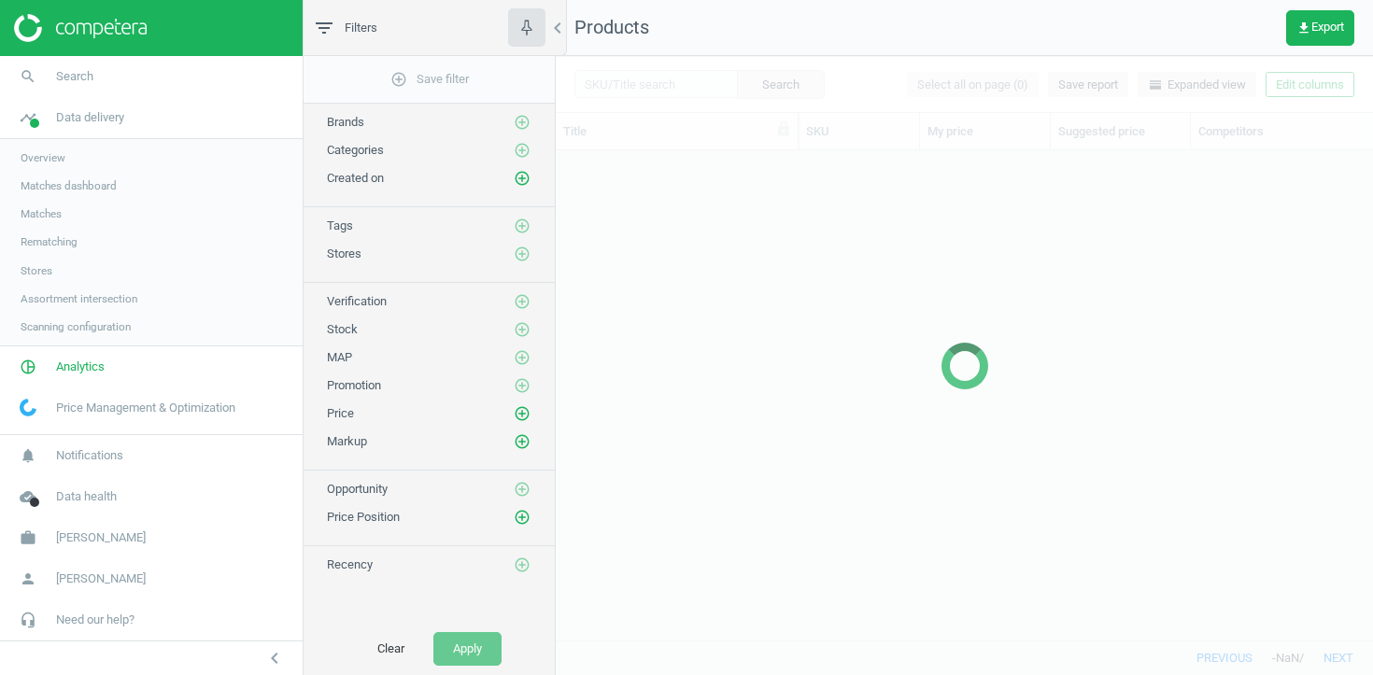
click at [43, 269] on span "Stores" at bounding box center [37, 270] width 32 height 15
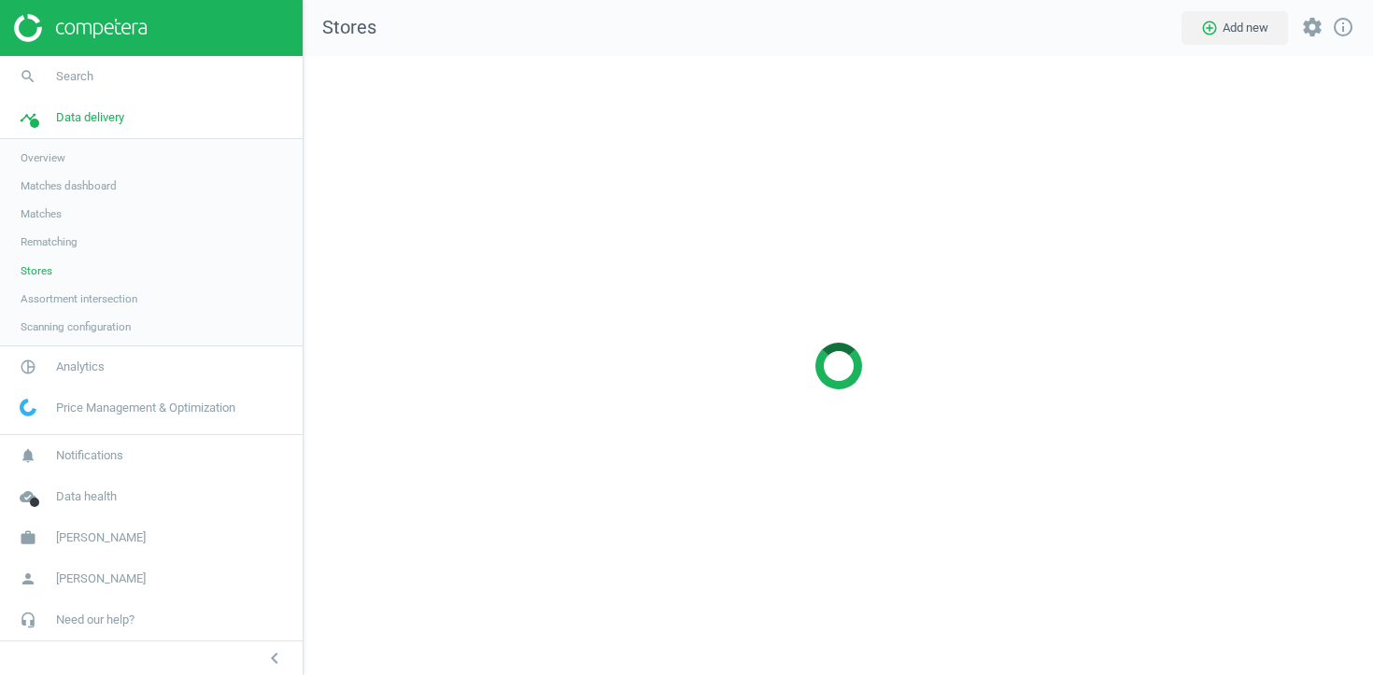
scroll to position [620, 1070]
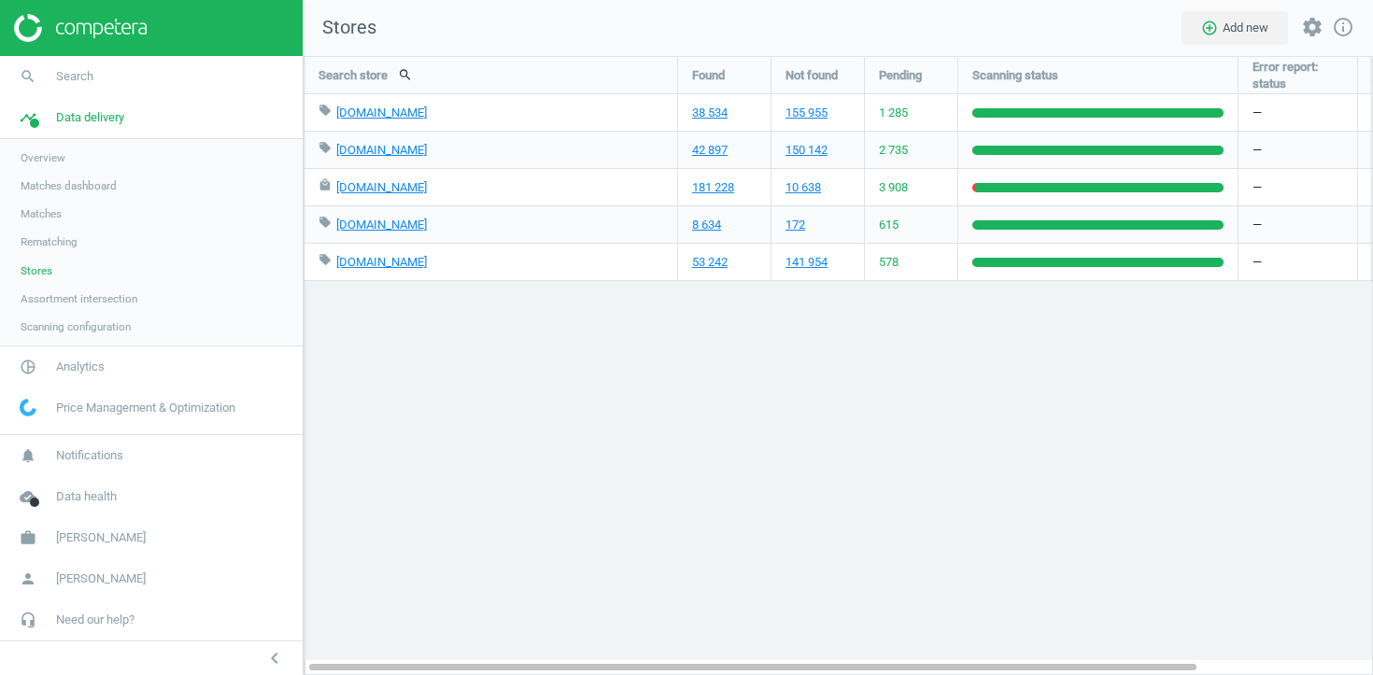
click at [52, 209] on span "Matches" at bounding box center [41, 213] width 41 height 15
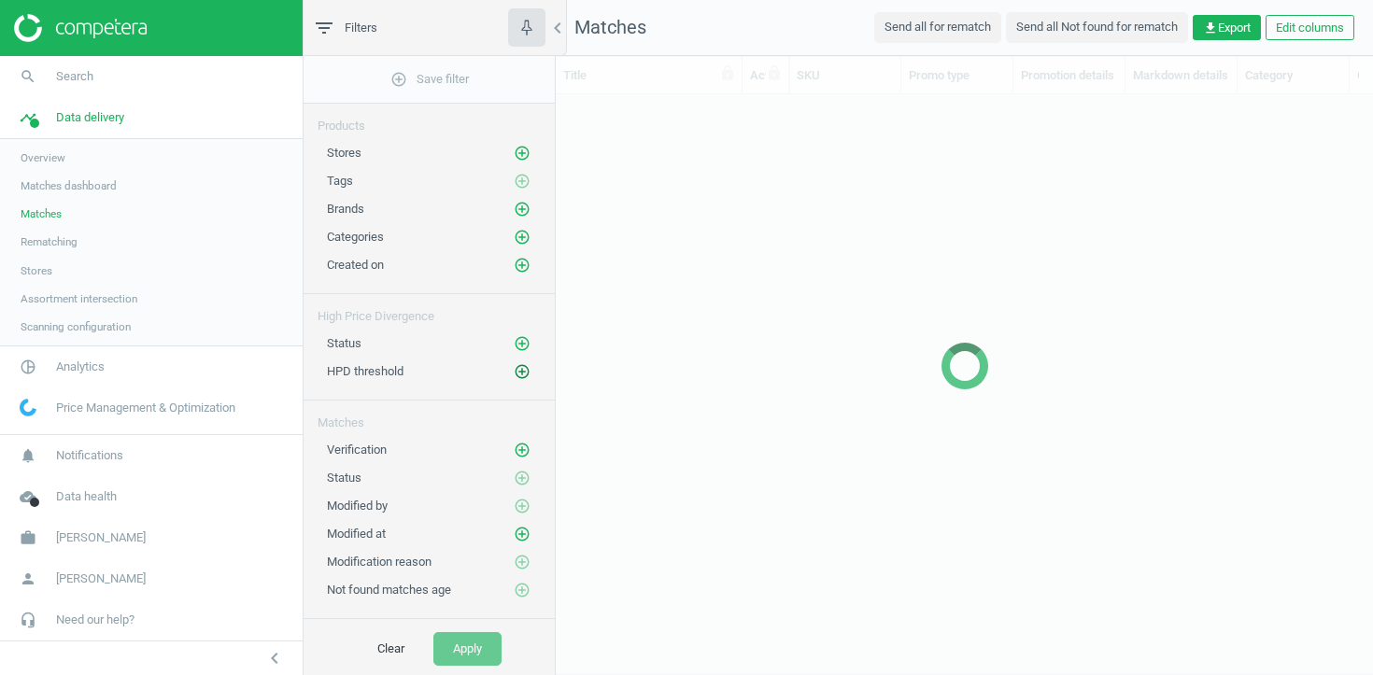
scroll to position [545, 817]
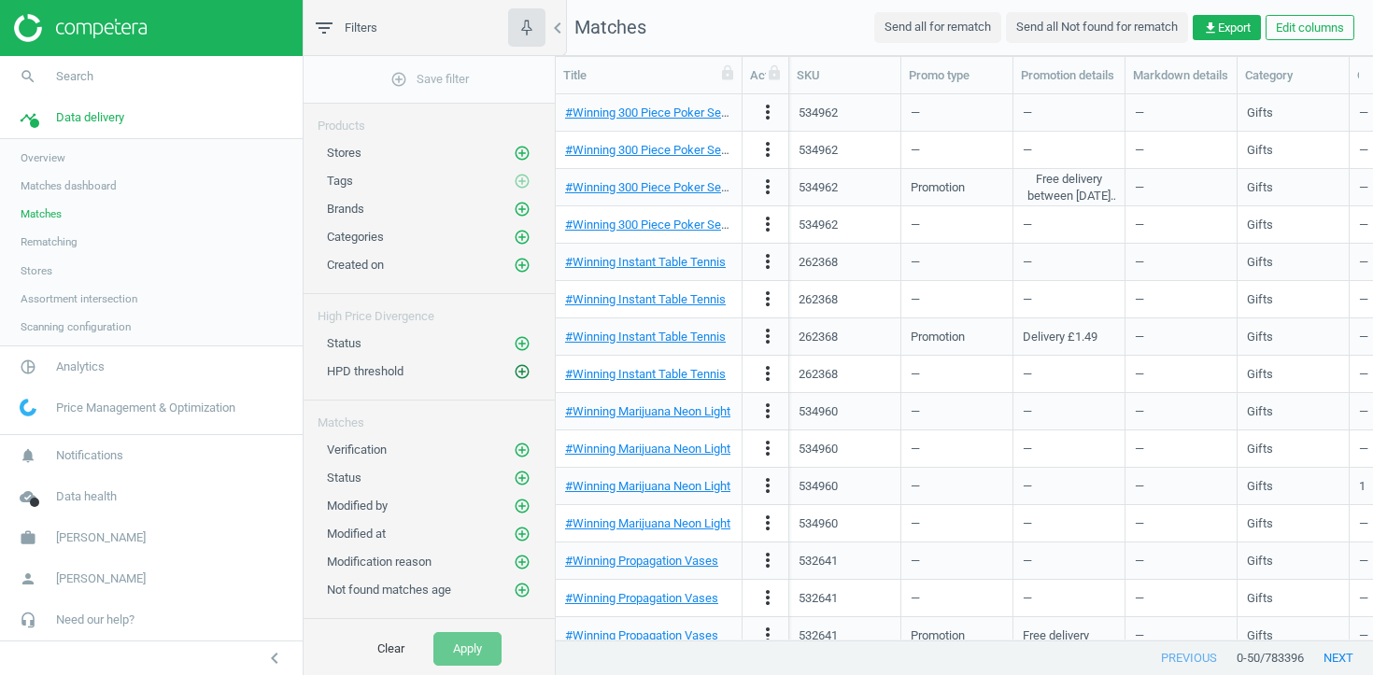
click at [520, 374] on icon "add_circle_outline" at bounding box center [522, 371] width 17 height 17
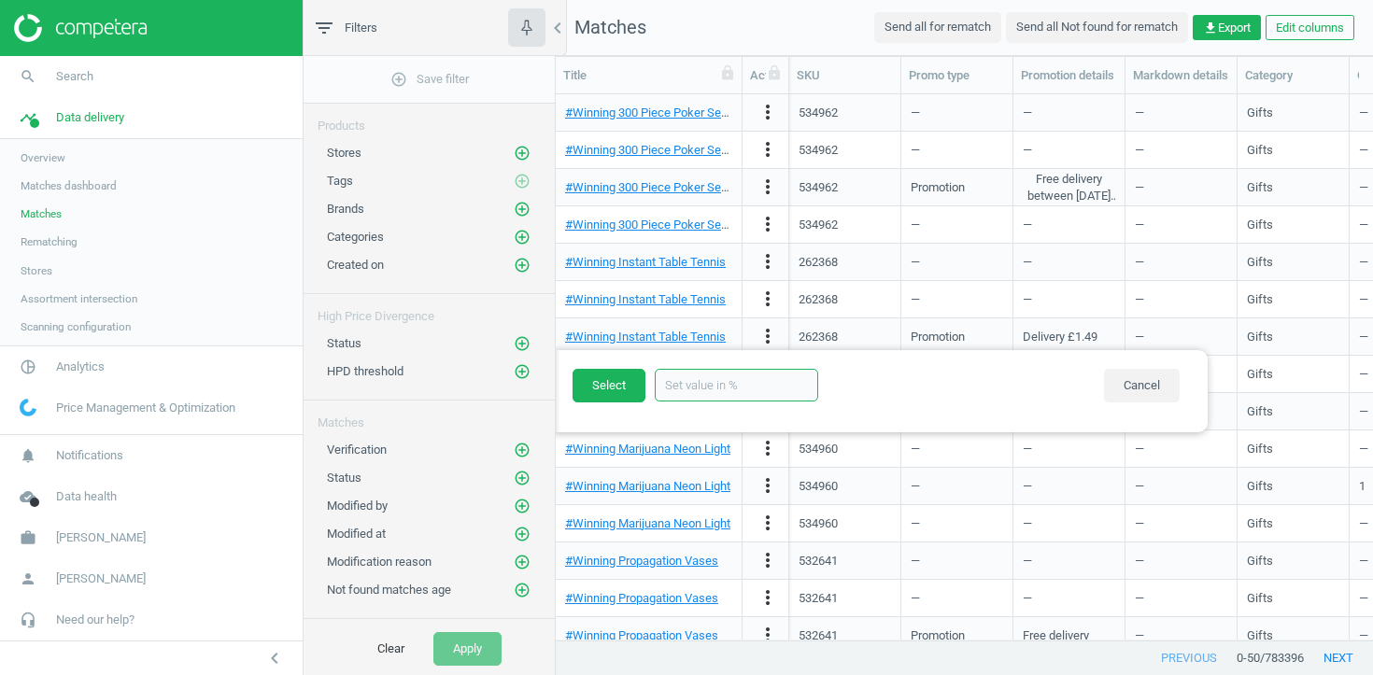
click at [700, 387] on input "text" at bounding box center [736, 385] width 163 height 33
type input "30"
click at [603, 383] on button "Select" at bounding box center [608, 386] width 73 height 34
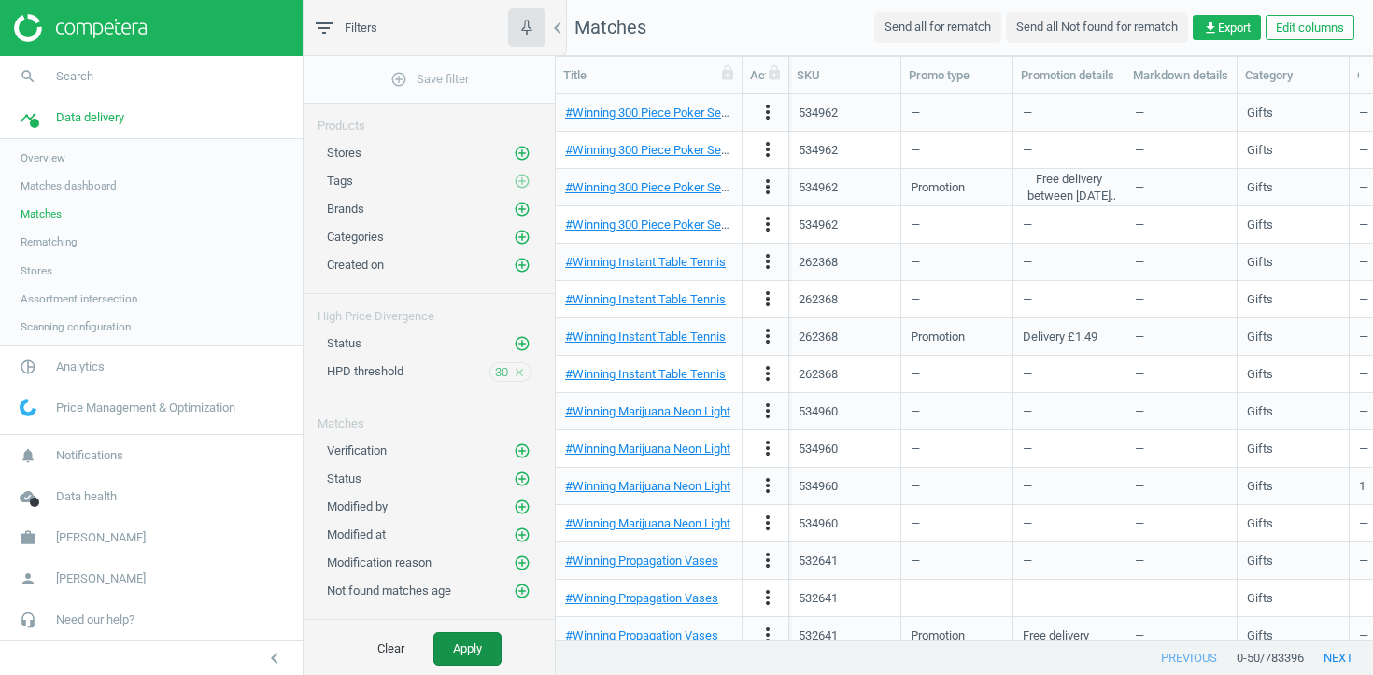
click at [472, 649] on button "Apply" at bounding box center [467, 649] width 68 height 34
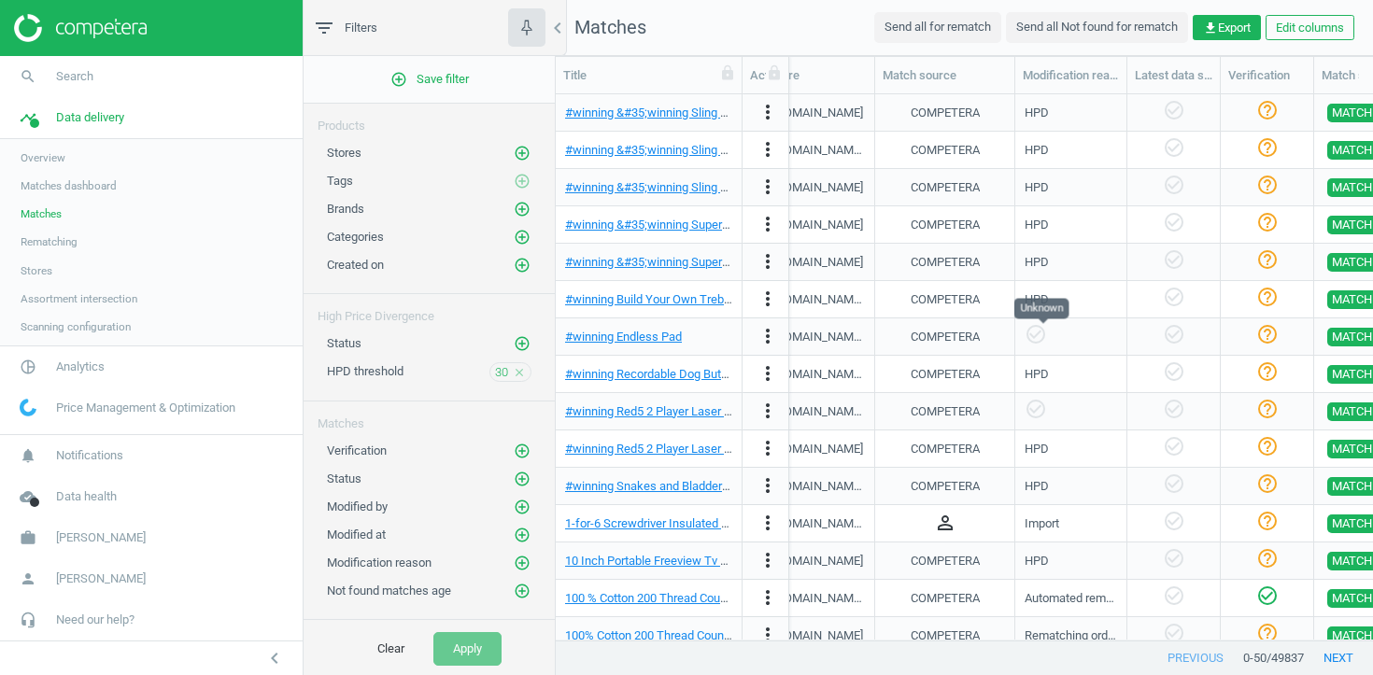
scroll to position [0, 1643]
click at [941, 529] on icon "person_outline" at bounding box center [943, 523] width 22 height 22
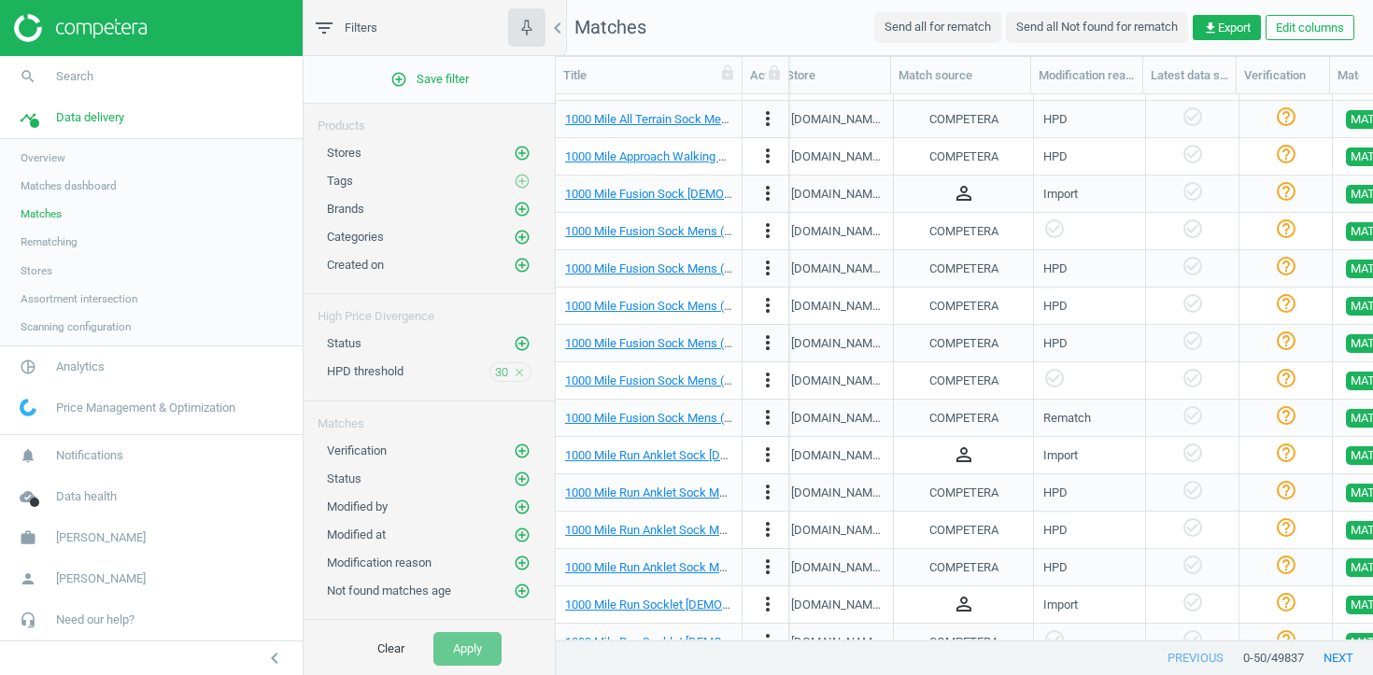
scroll to position [711, 0]
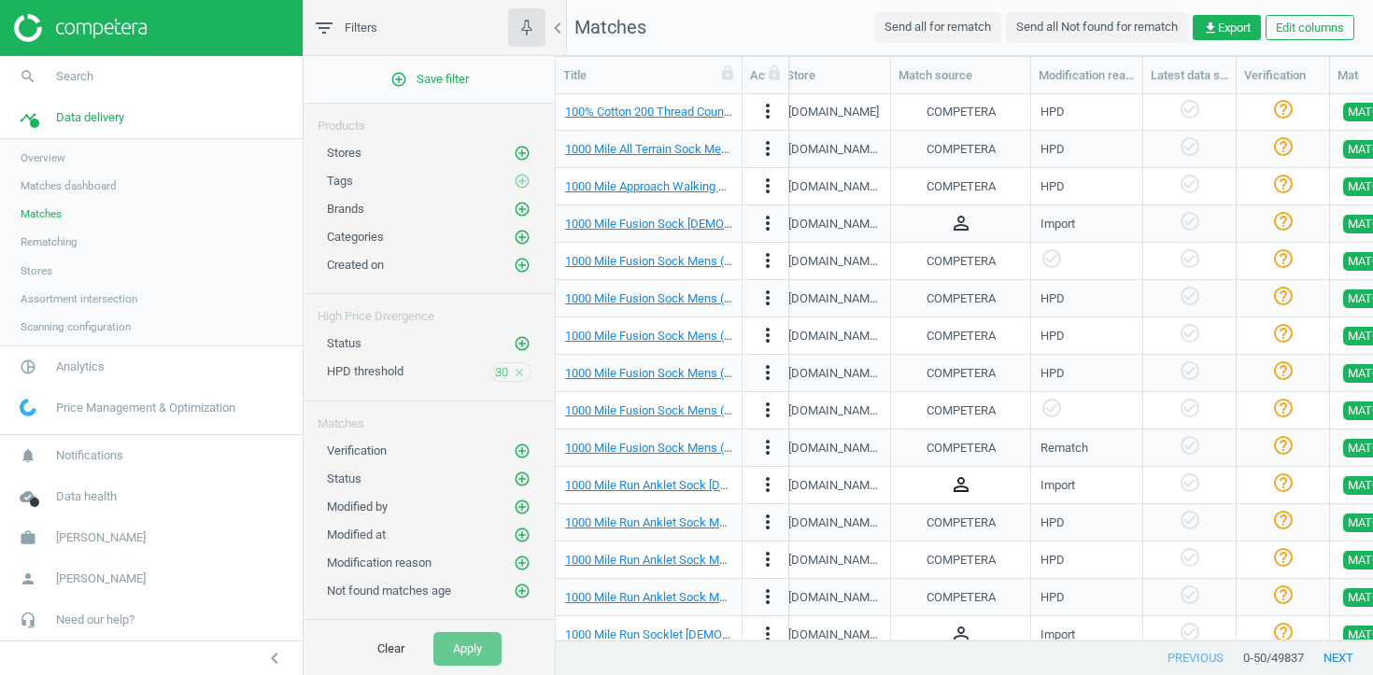
click at [954, 475] on icon "person_outline" at bounding box center [961, 484] width 22 height 22
click at [980, 570] on div "COMPETERA" at bounding box center [960, 559] width 120 height 33
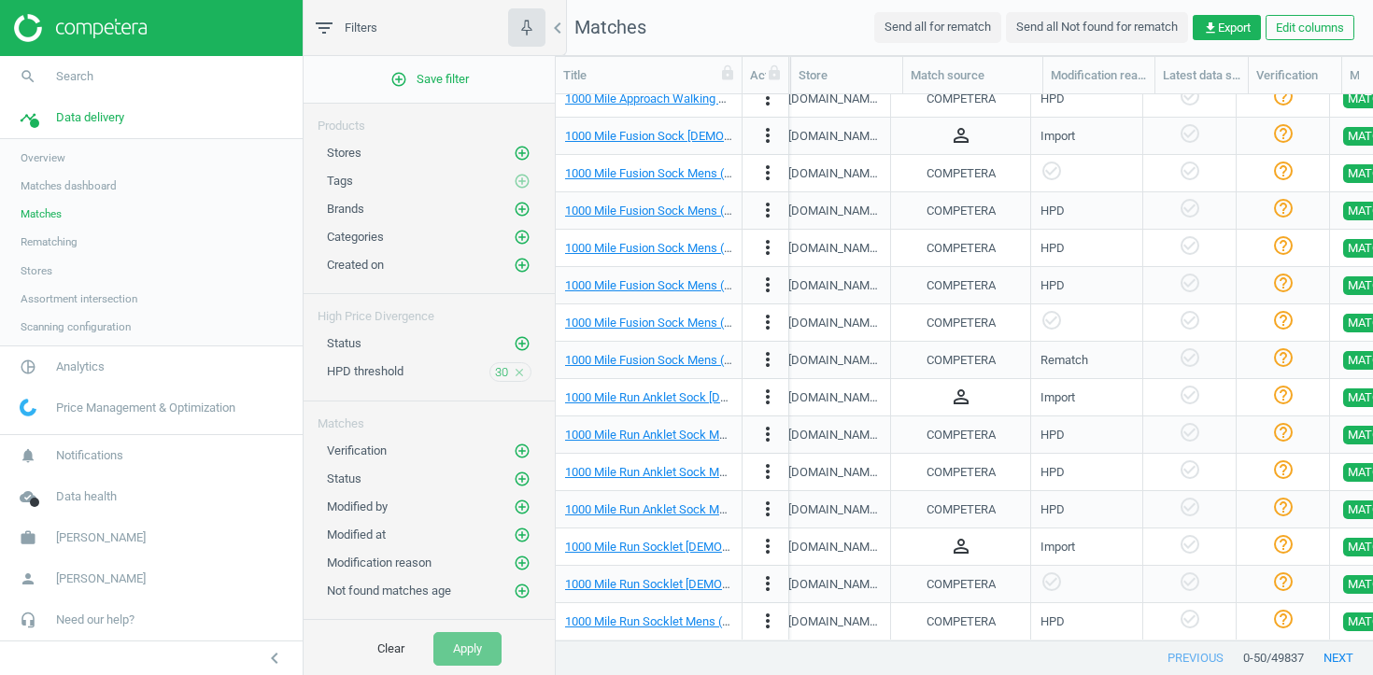
scroll to position [829, 0]
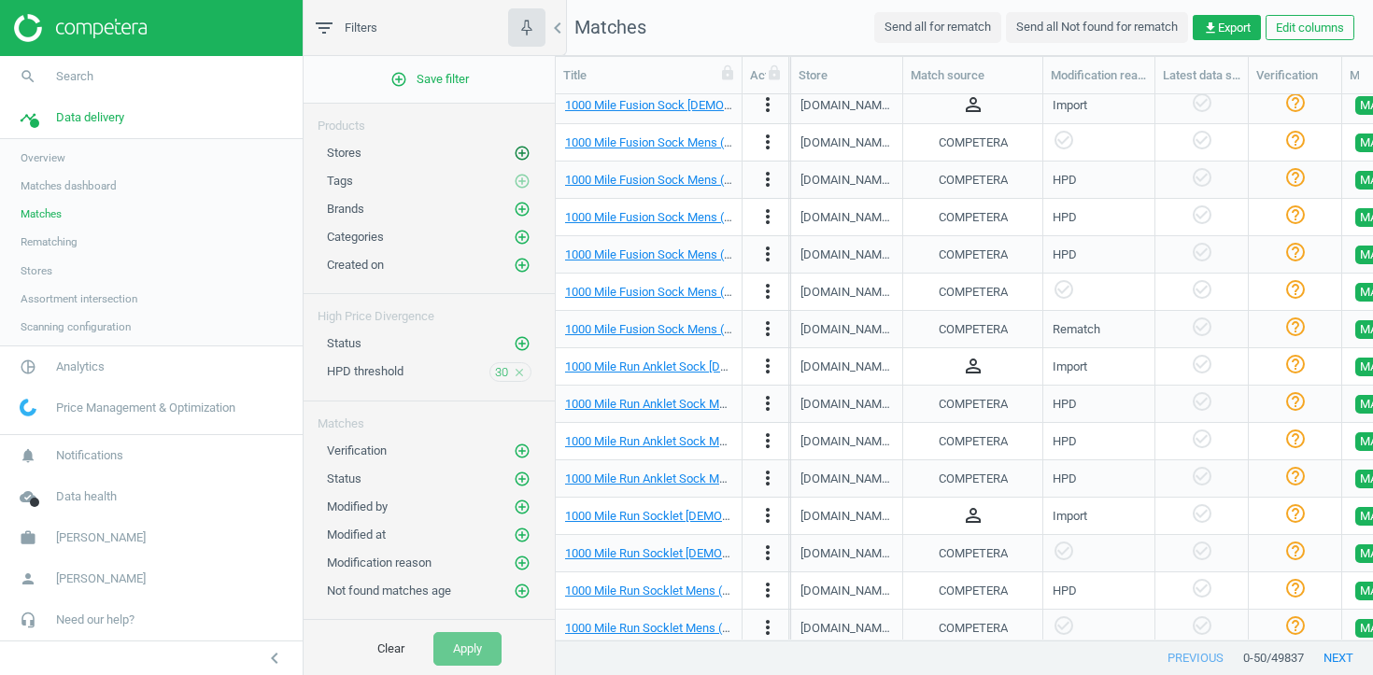
click at [526, 149] on icon "add_circle_outline" at bounding box center [522, 153] width 17 height 17
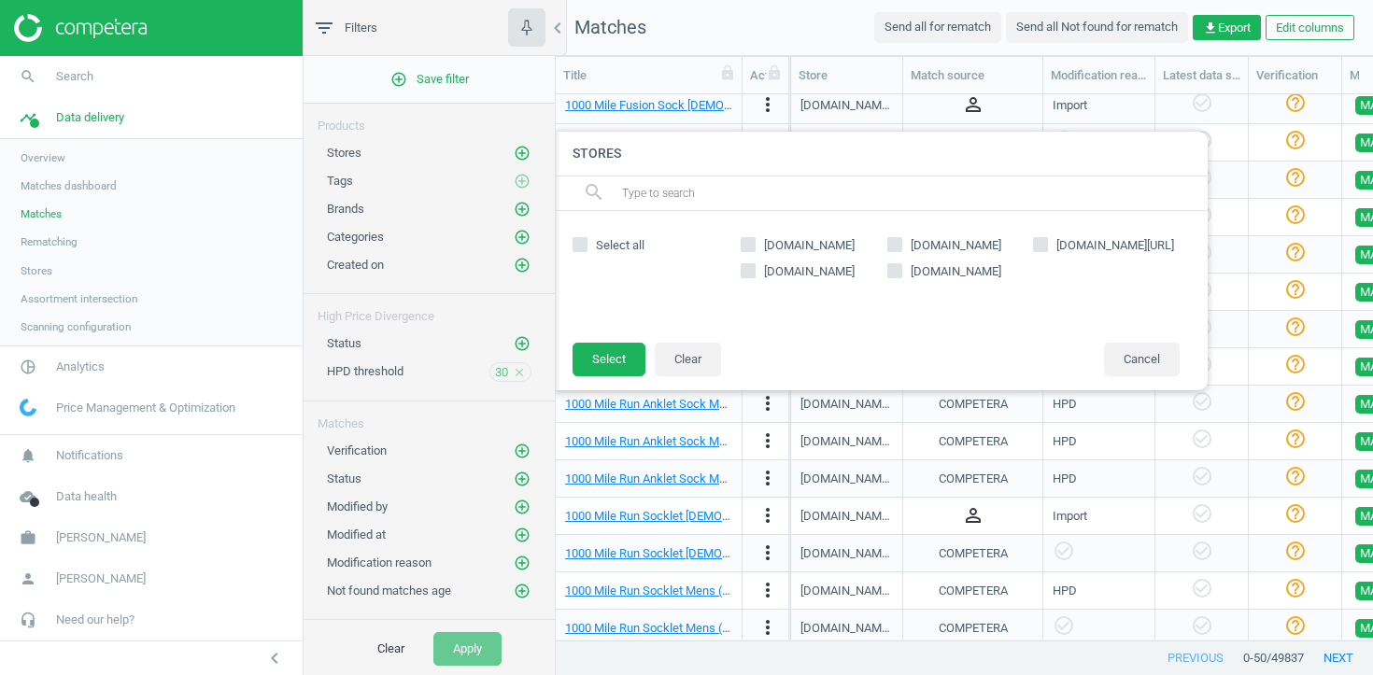
click at [1052, 248] on span "[DOMAIN_NAME][URL]" at bounding box center [1114, 245] width 125 height 17
click at [1047, 248] on input "[DOMAIN_NAME][URL]" at bounding box center [1041, 244] width 12 height 12
checkbox input "true"
click at [602, 364] on button "Select" at bounding box center [608, 360] width 73 height 34
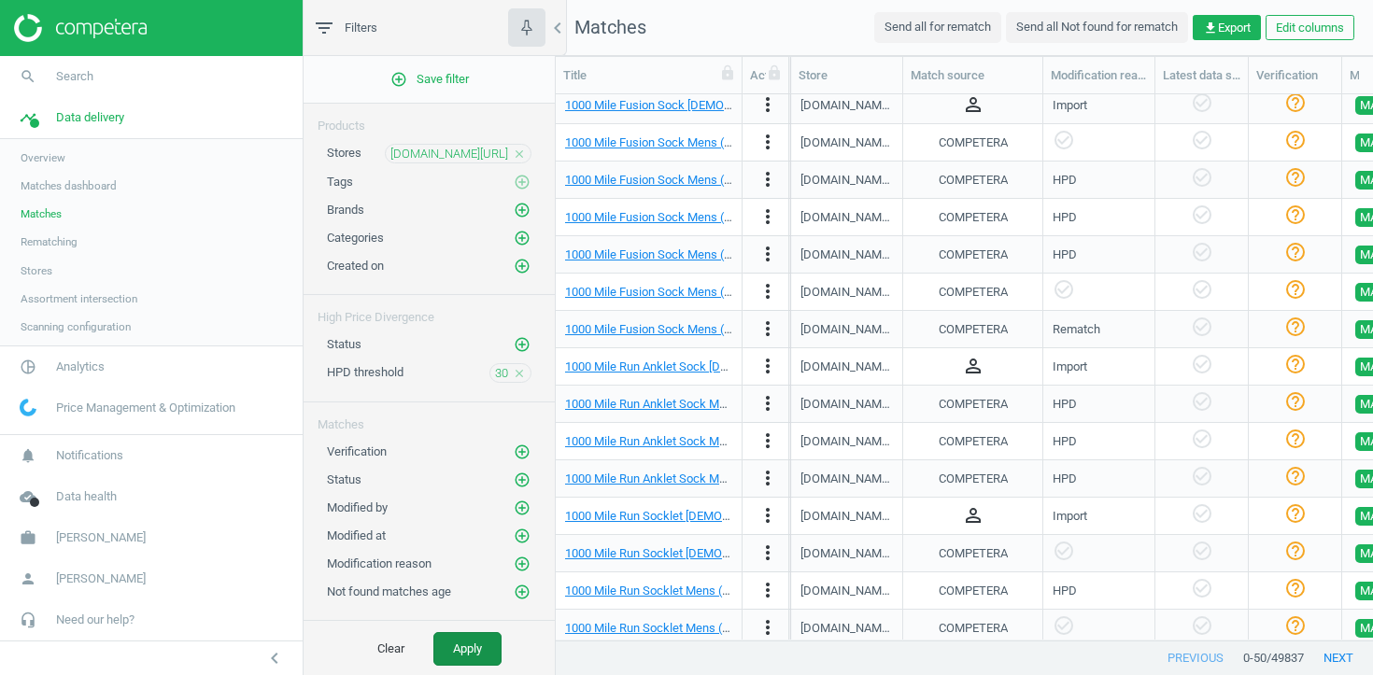
click at [486, 650] on button "Apply" at bounding box center [467, 649] width 68 height 34
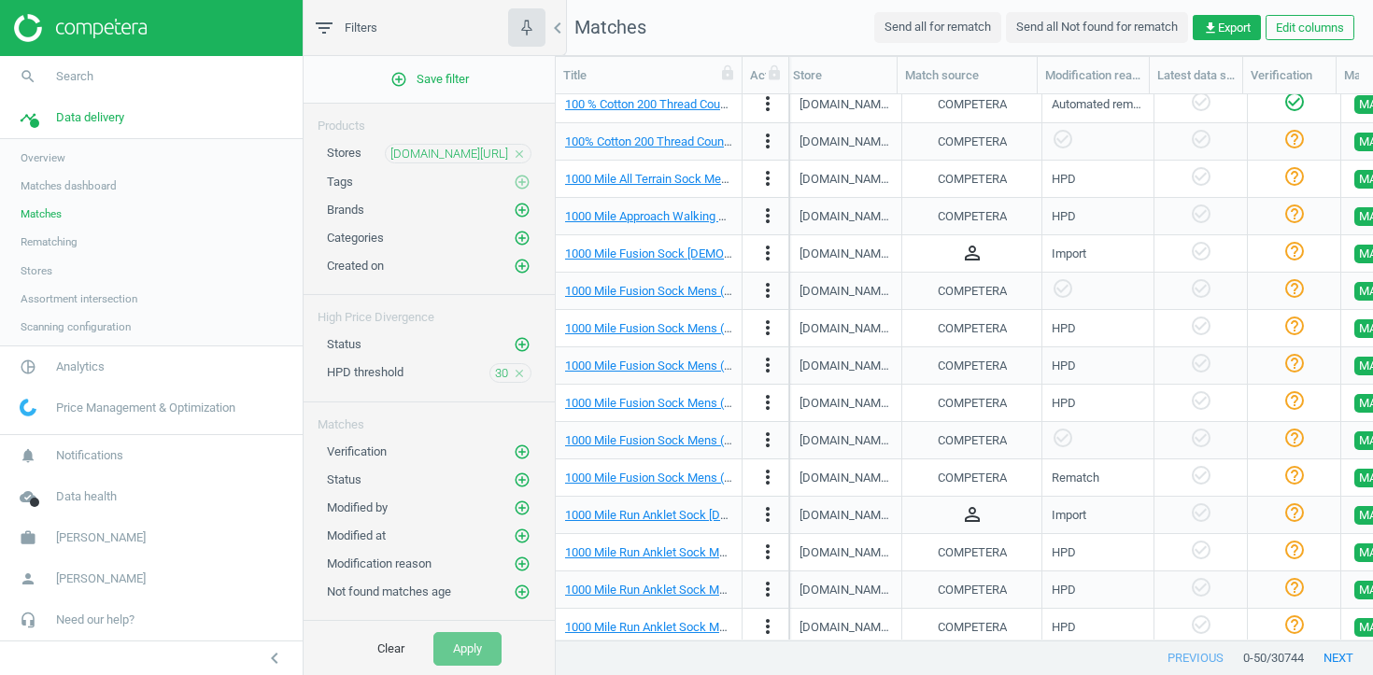
scroll to position [144, 0]
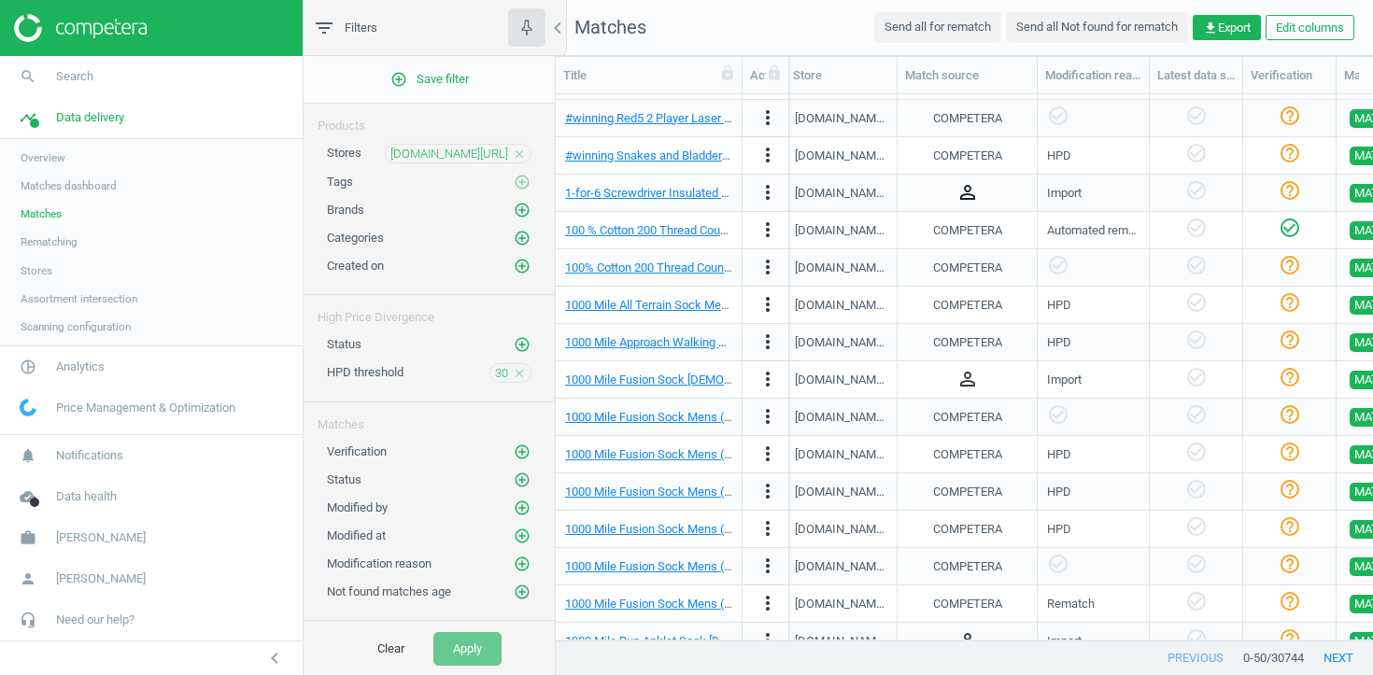
click at [969, 188] on icon "person_outline" at bounding box center [967, 192] width 22 height 22
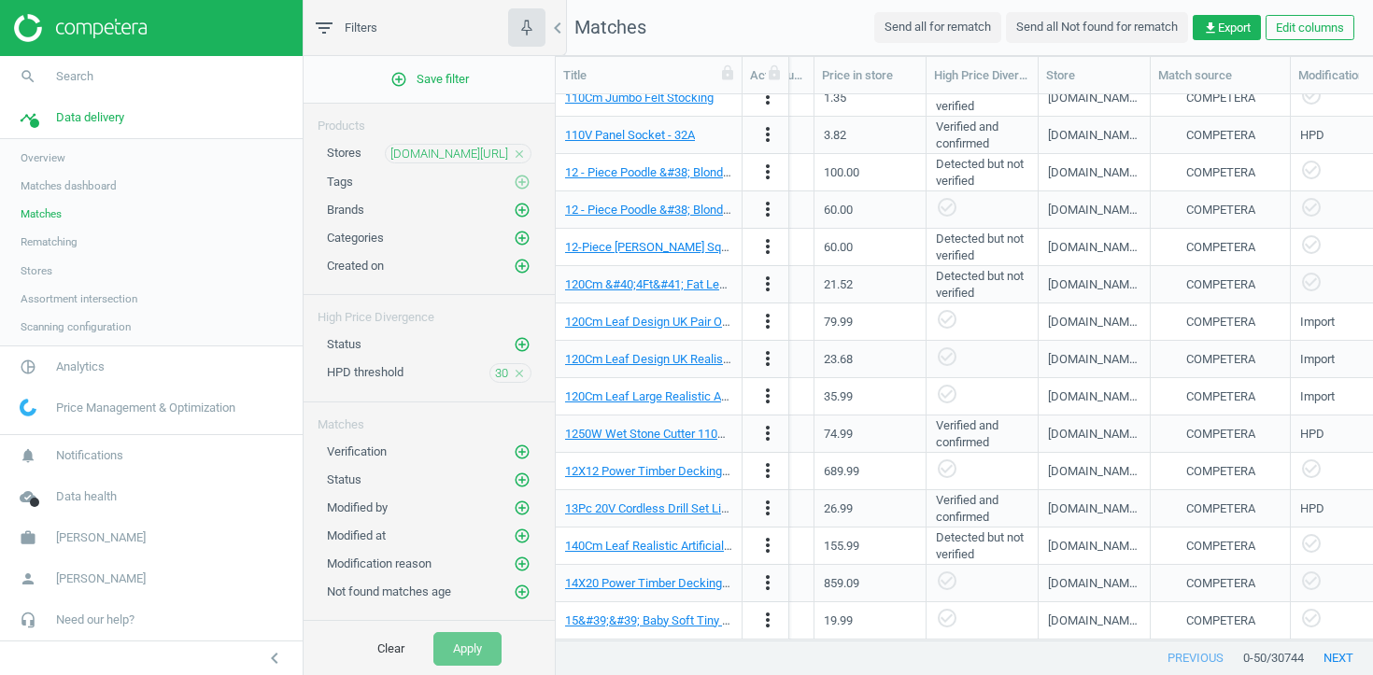
scroll to position [0, 1376]
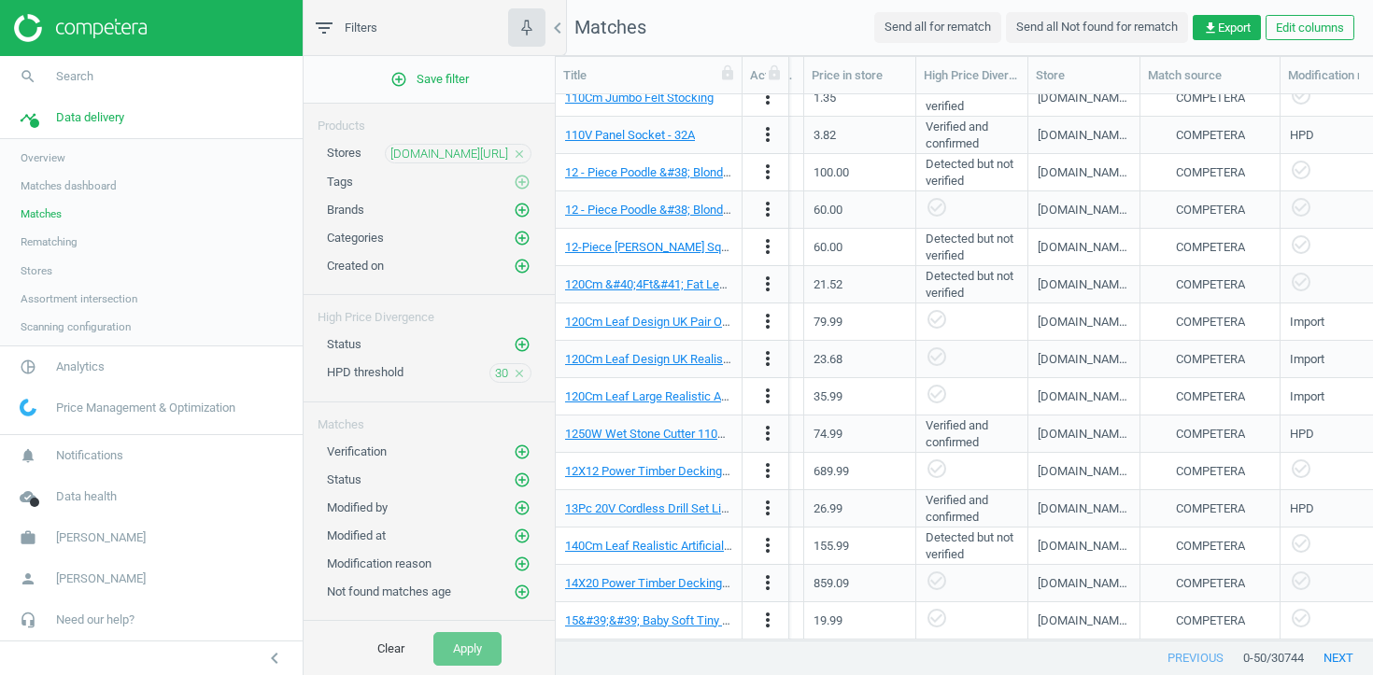
click at [492, 371] on div "30 close" at bounding box center [510, 373] width 42 height 20
click at [514, 374] on icon "close" at bounding box center [519, 373] width 13 height 13
click at [515, 374] on icon "add_circle_outline" at bounding box center [522, 372] width 17 height 17
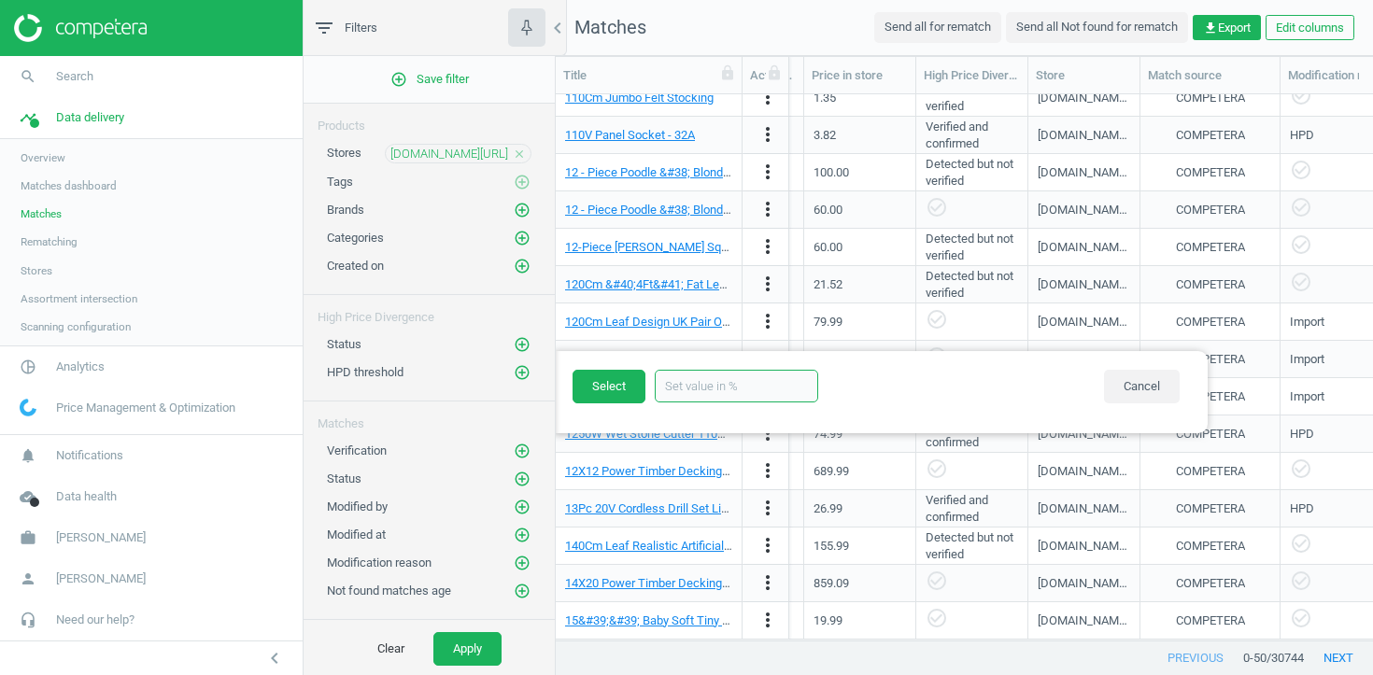
click at [724, 384] on input "text" at bounding box center [736, 386] width 163 height 33
type input "0"
click at [615, 393] on button "Select" at bounding box center [608, 387] width 73 height 34
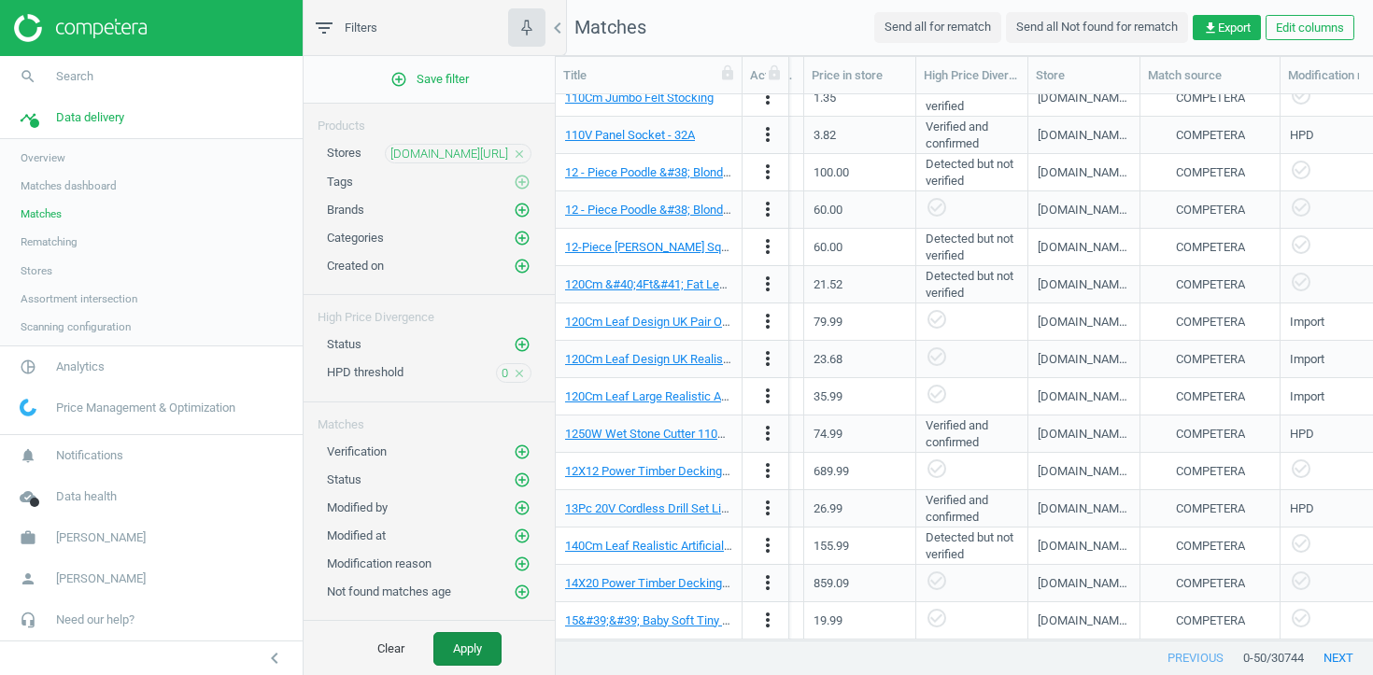
click at [457, 645] on button "Apply" at bounding box center [467, 649] width 68 height 34
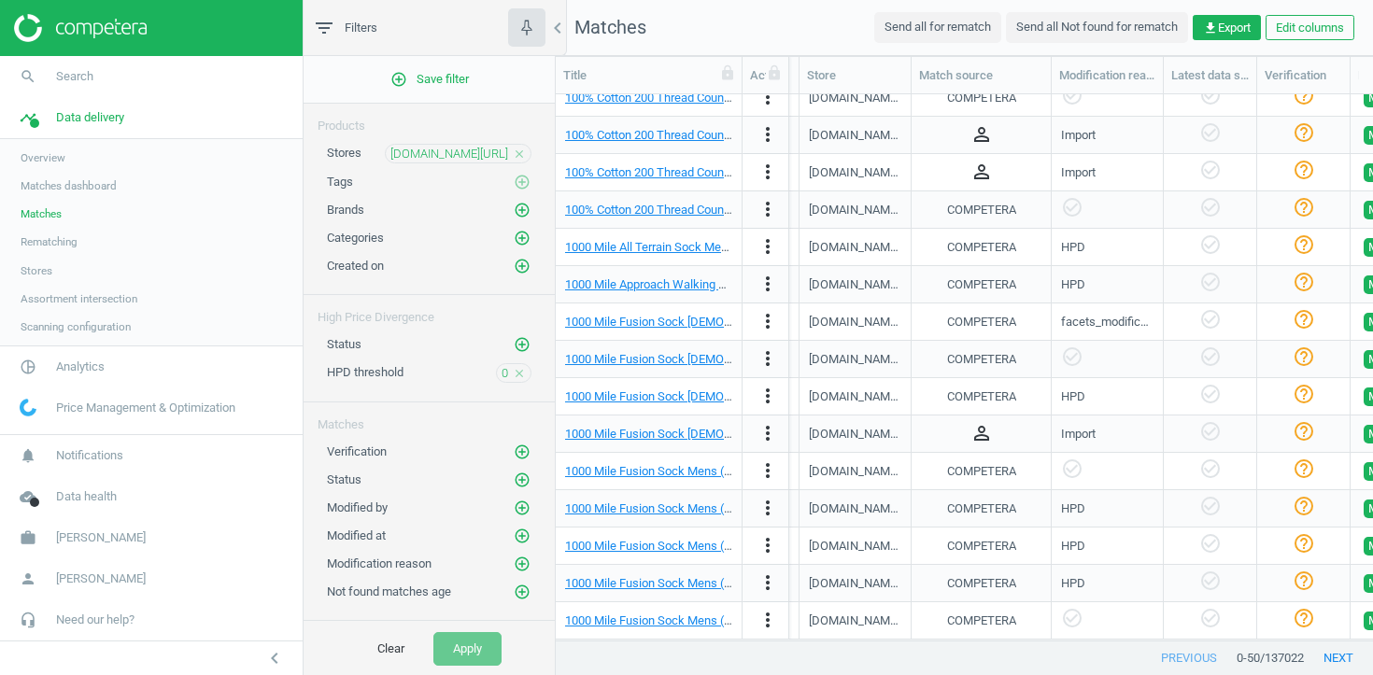
scroll to position [0, 1614]
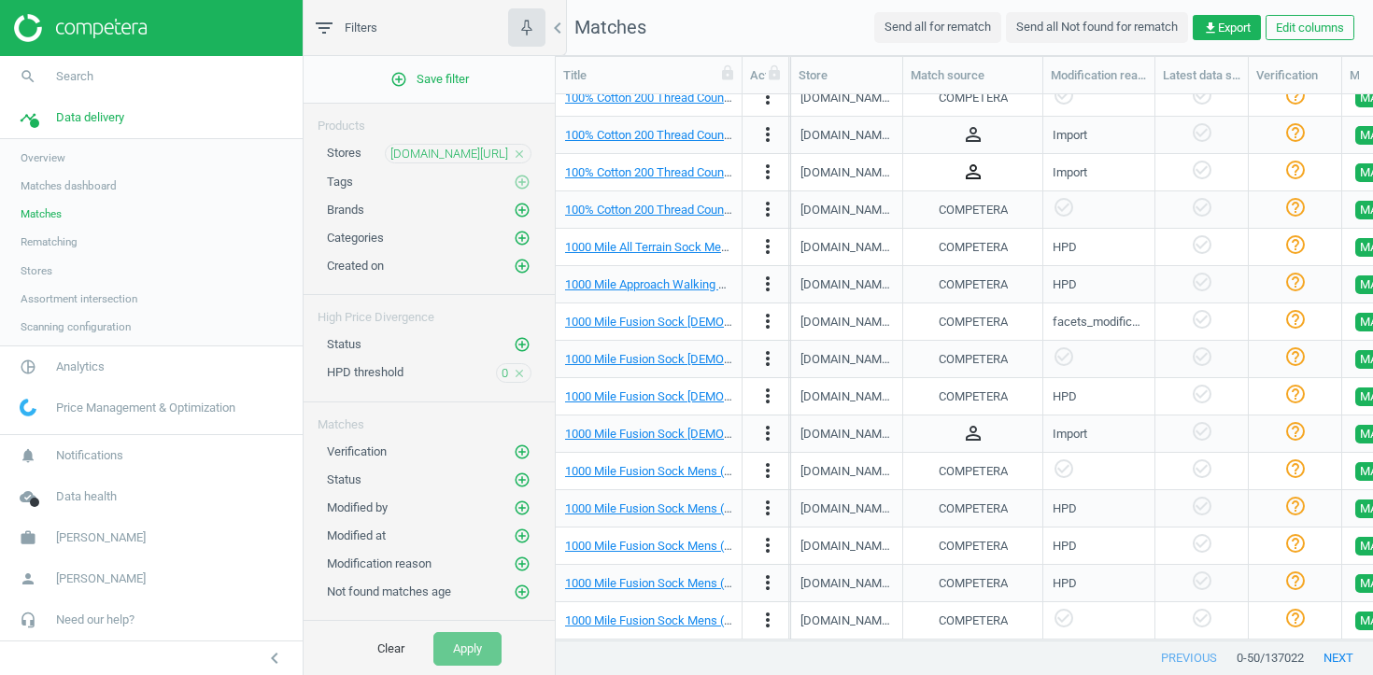
click at [966, 176] on icon "person_outline" at bounding box center [973, 172] width 22 height 22
click at [923, 380] on div "COMPETERA" at bounding box center [972, 396] width 120 height 33
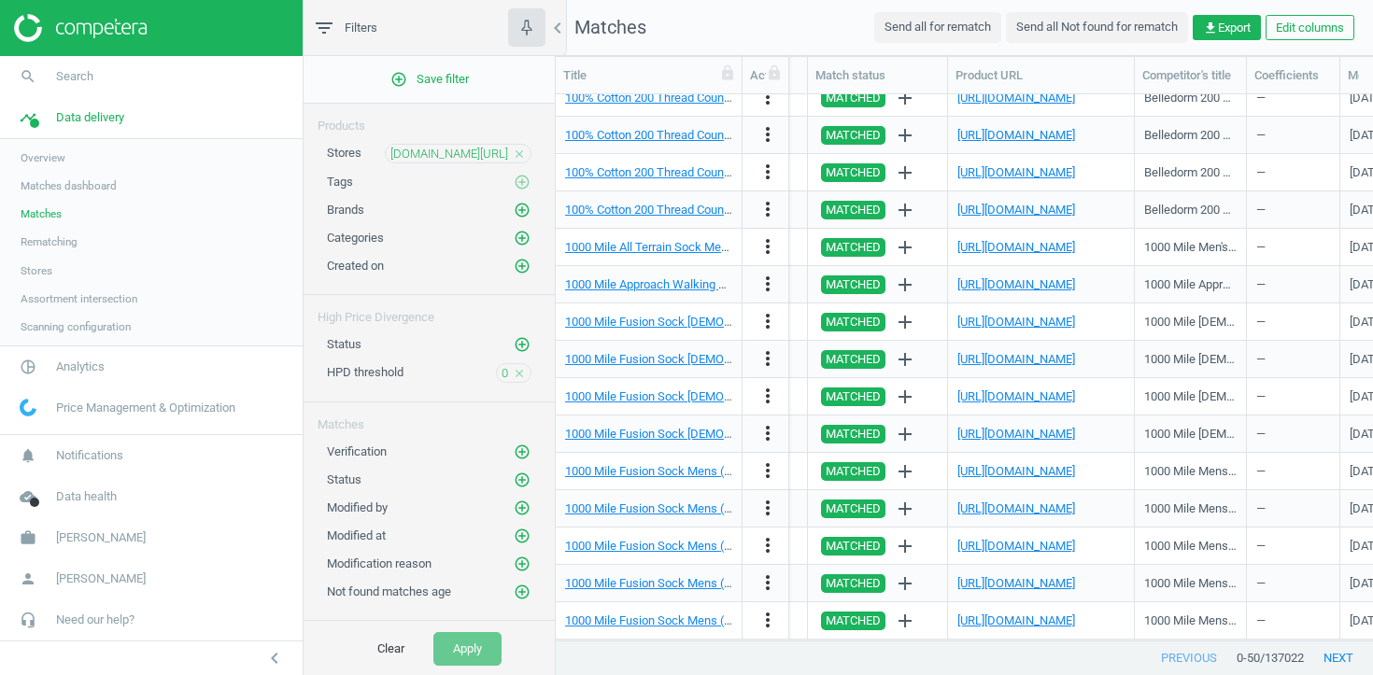
scroll to position [0, 2148]
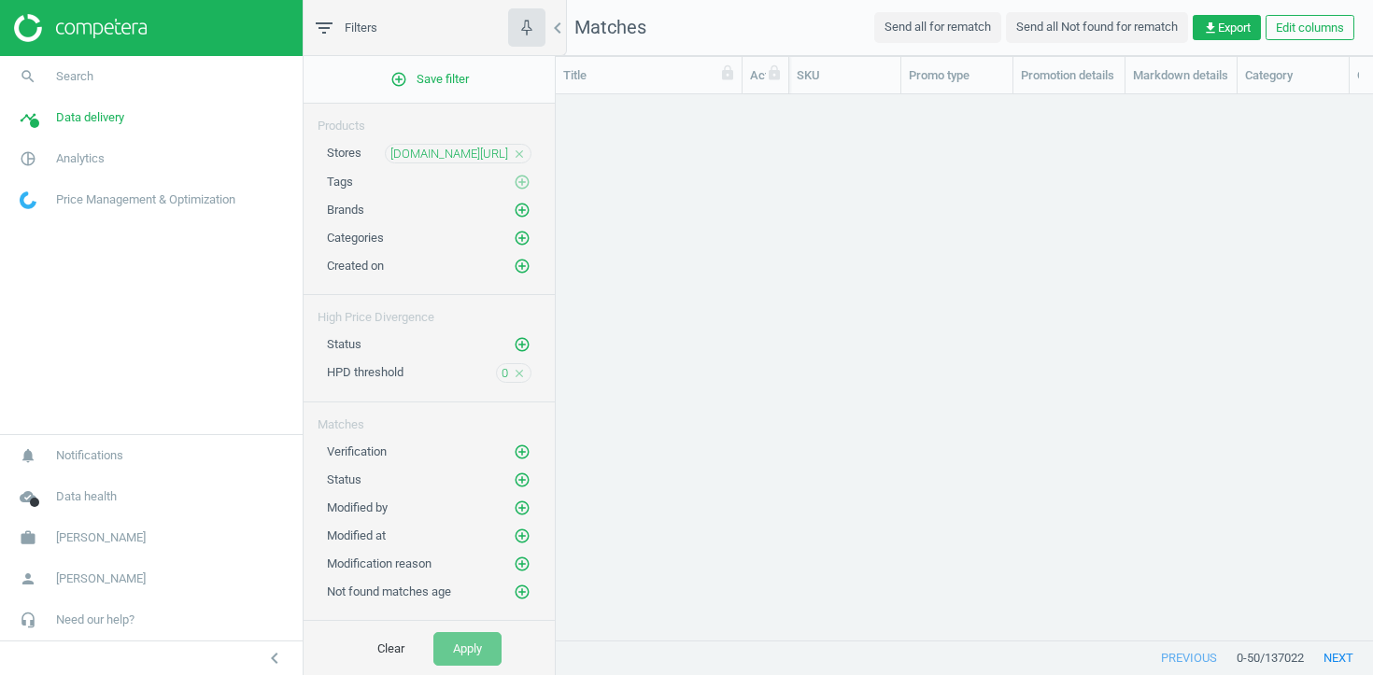
scroll to position [545, 817]
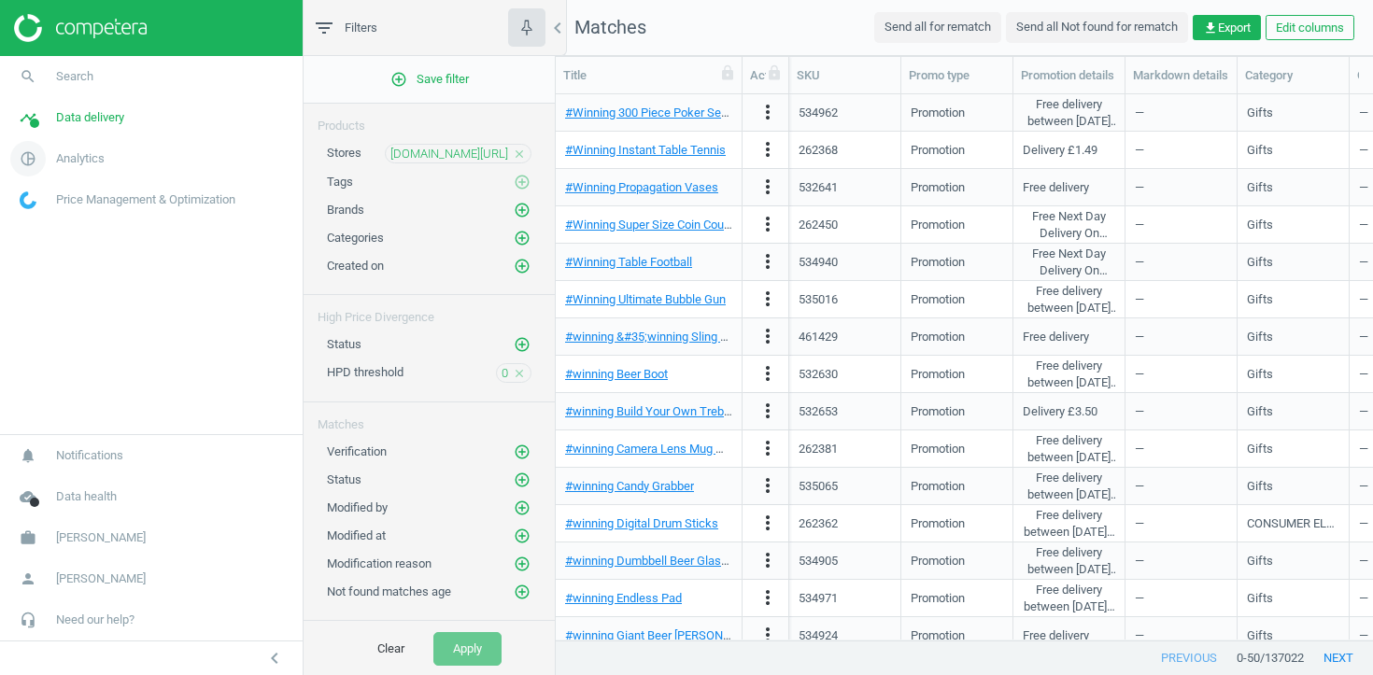
click at [77, 171] on link "pie_chart_outlined Analytics" at bounding box center [151, 158] width 303 height 41
click at [78, 120] on span "Data delivery" at bounding box center [90, 117] width 68 height 17
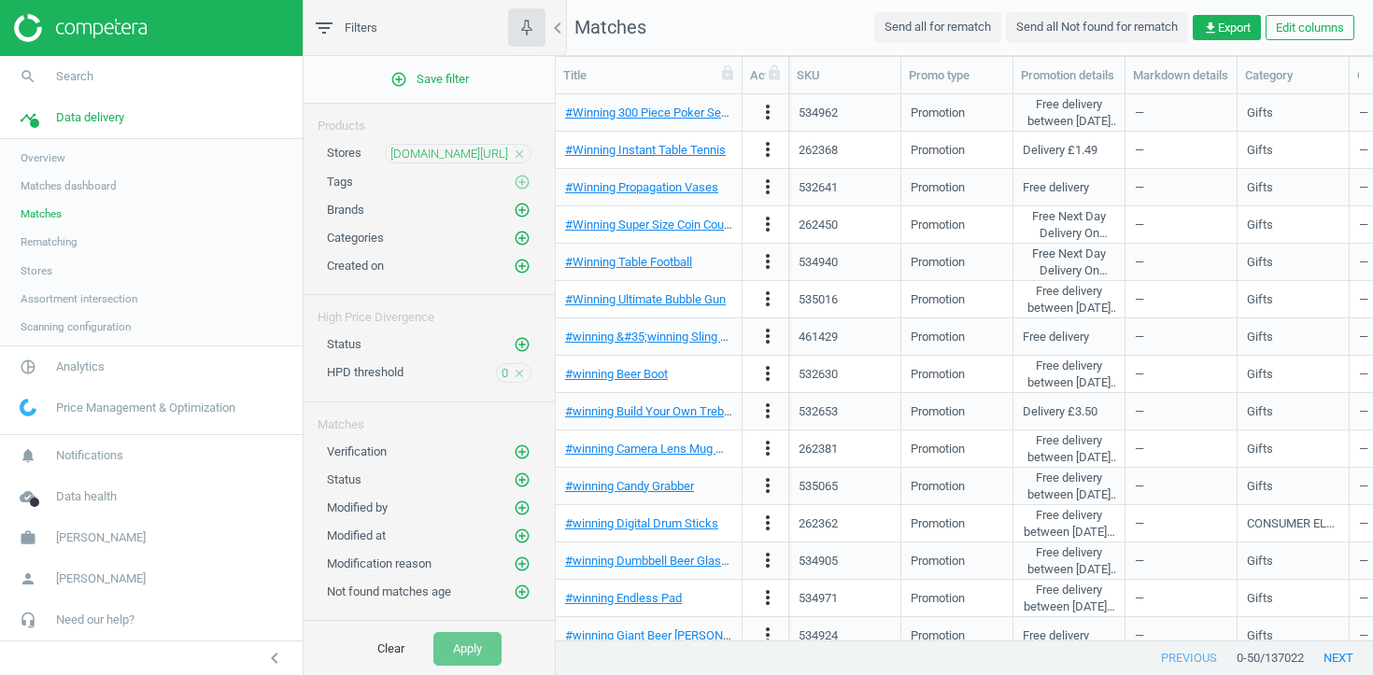
click at [42, 264] on span "Stores" at bounding box center [37, 270] width 32 height 15
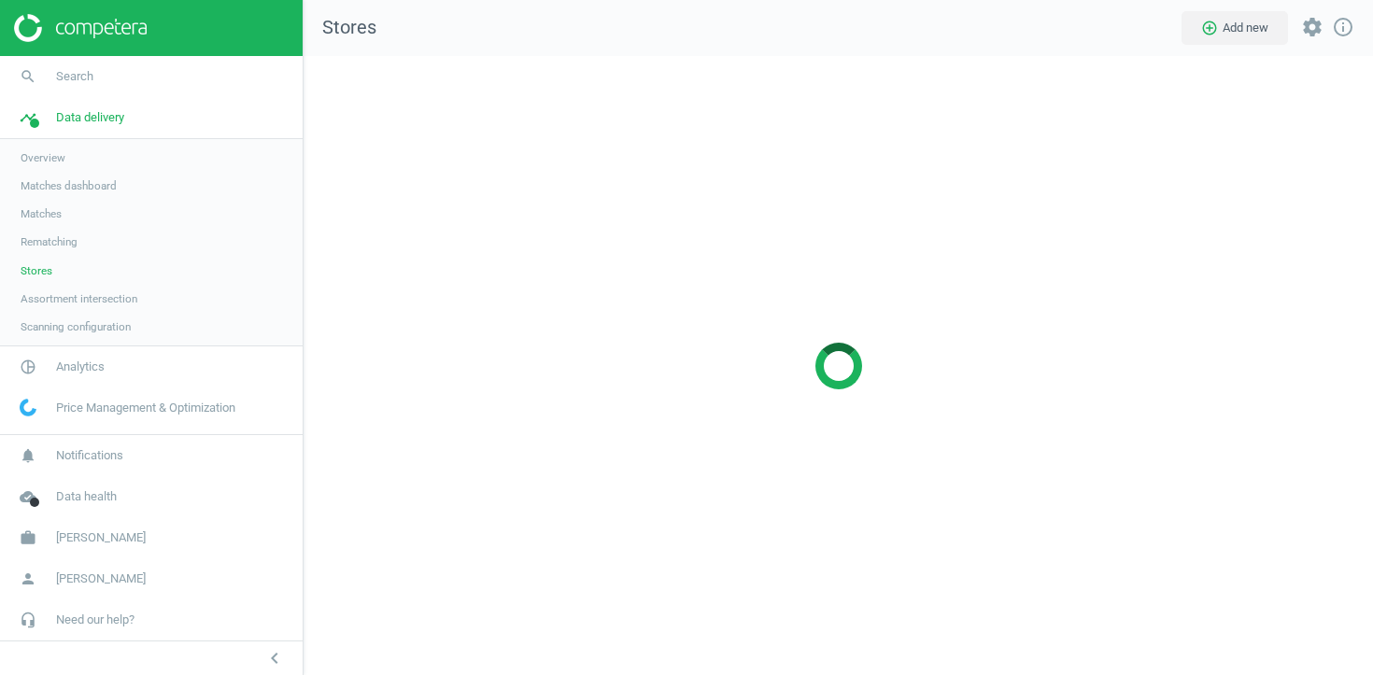
scroll to position [620, 1070]
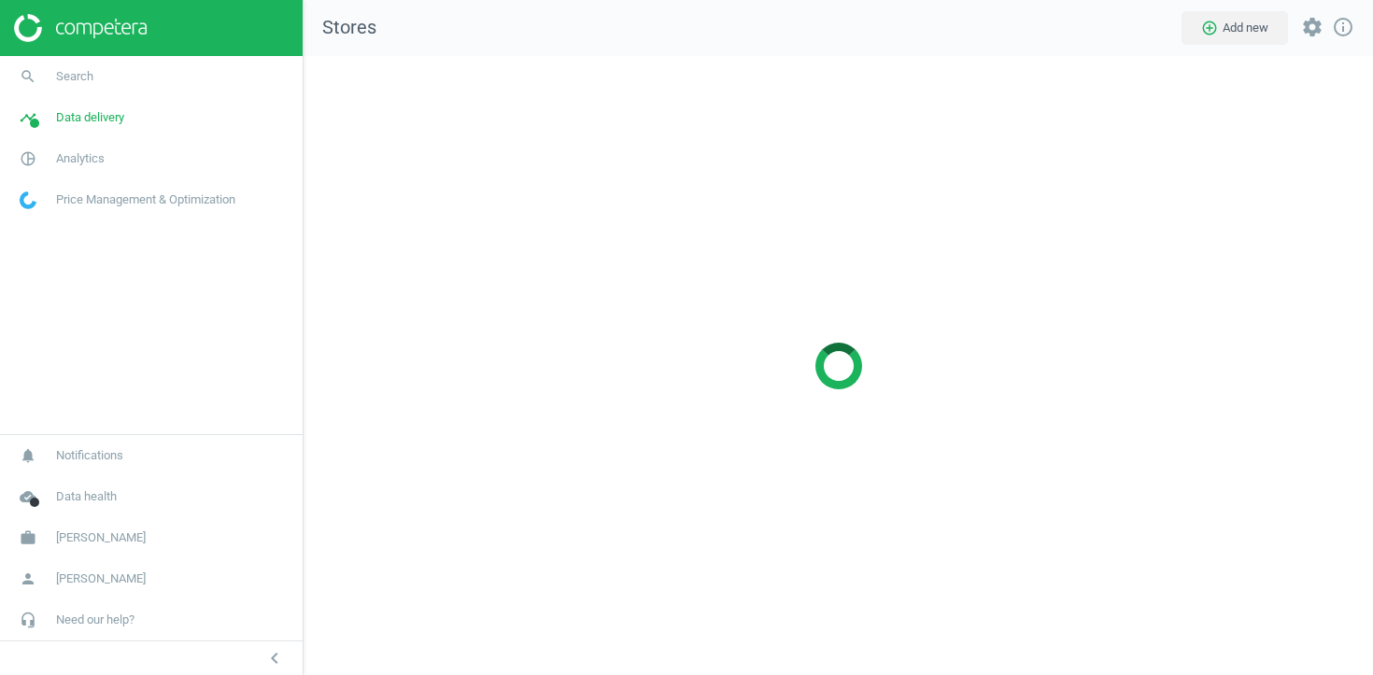
scroll to position [620, 1070]
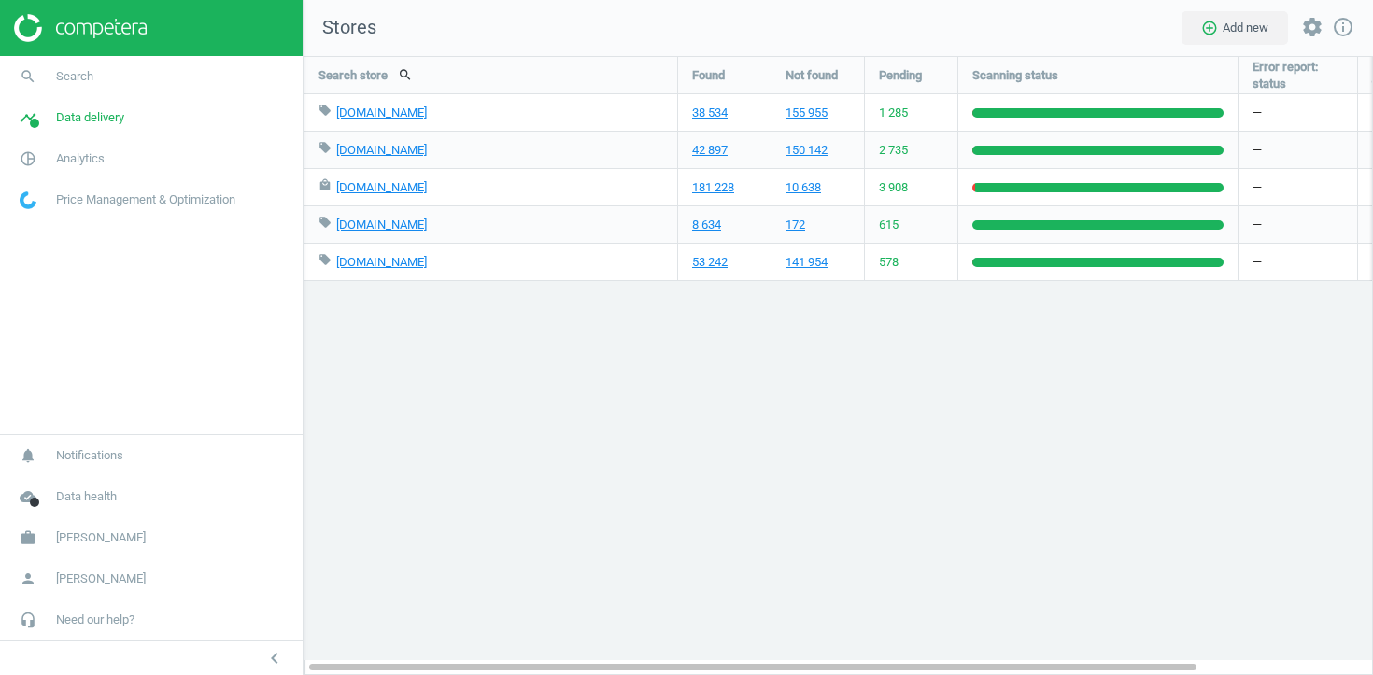
click at [899, 181] on span "3 908" at bounding box center [893, 187] width 29 height 17
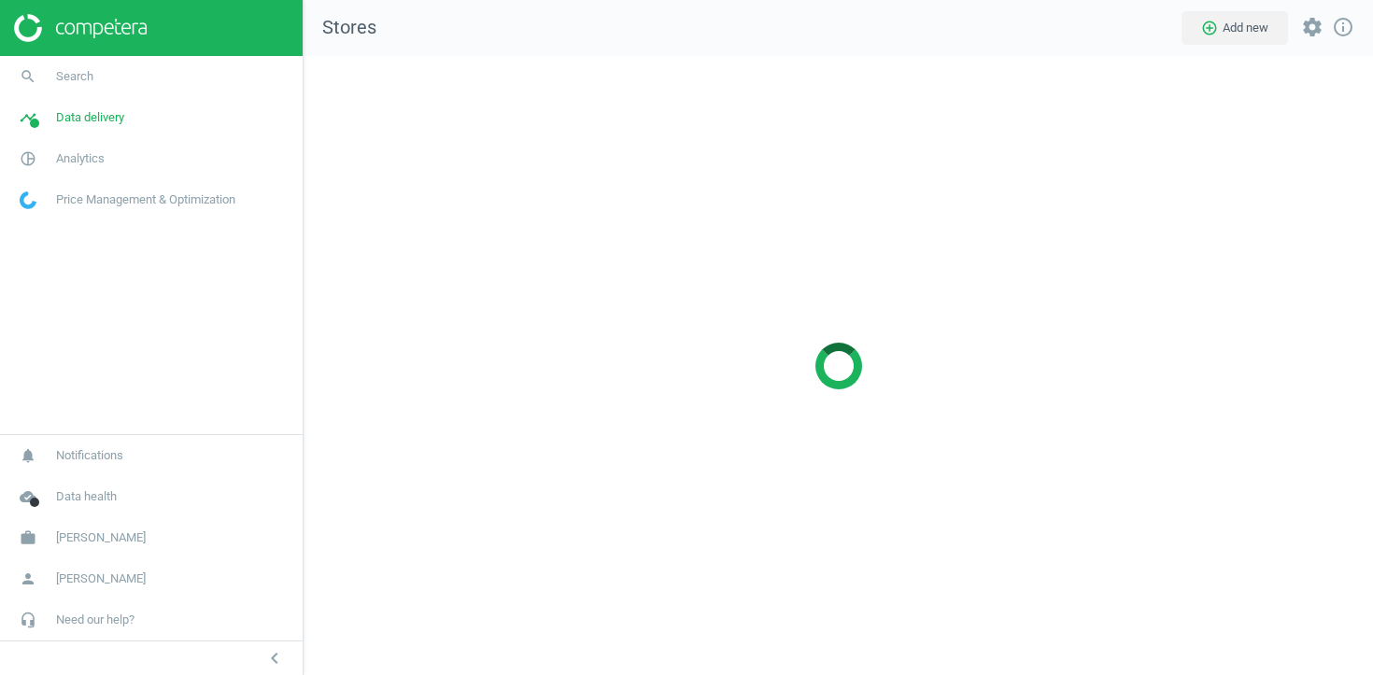
scroll to position [620, 1070]
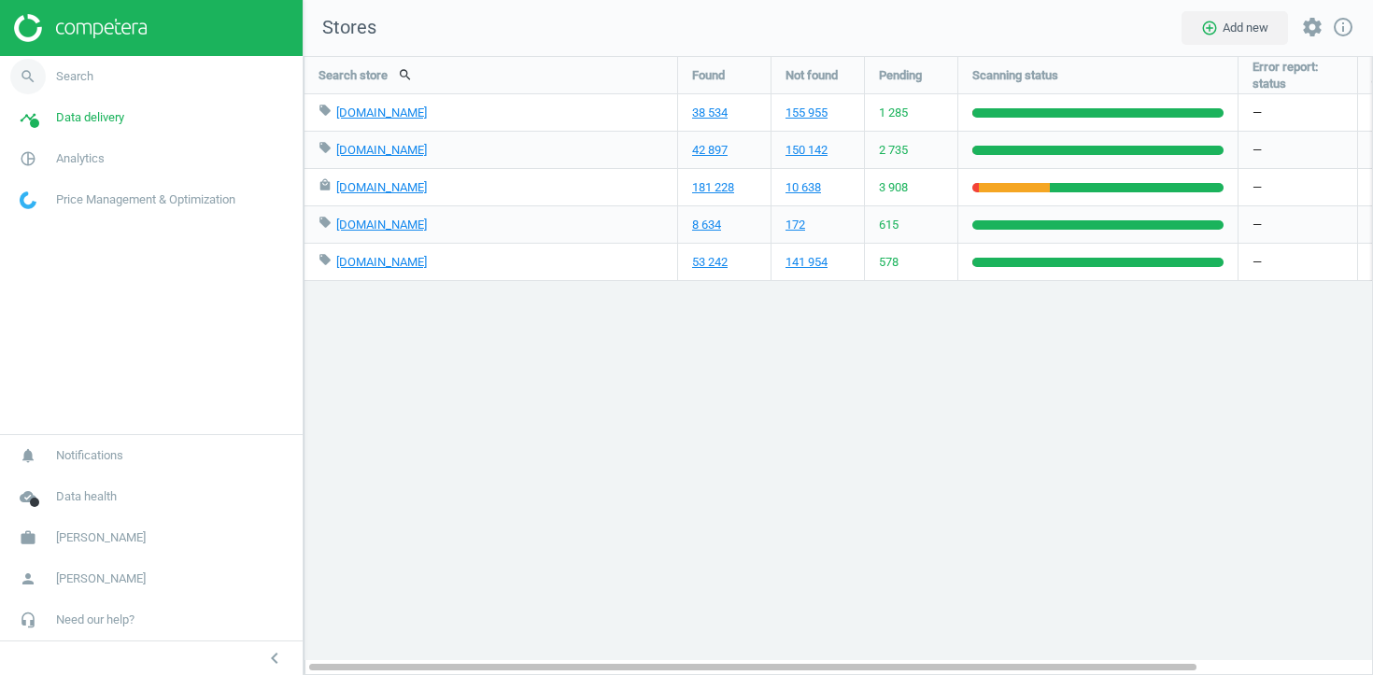
click at [178, 82] on link "search Search" at bounding box center [151, 76] width 303 height 41
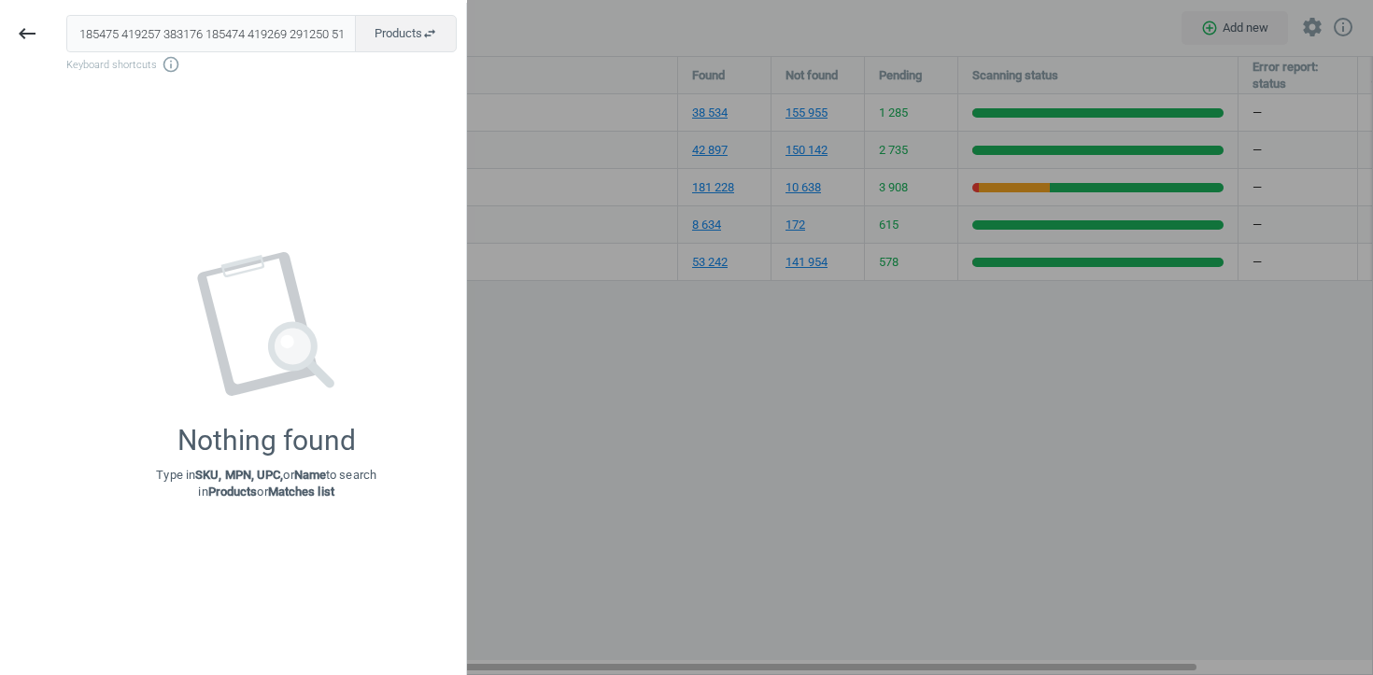
scroll to position [0, 52]
type input "185475 419257 383176 185474 419269 291250 518755"
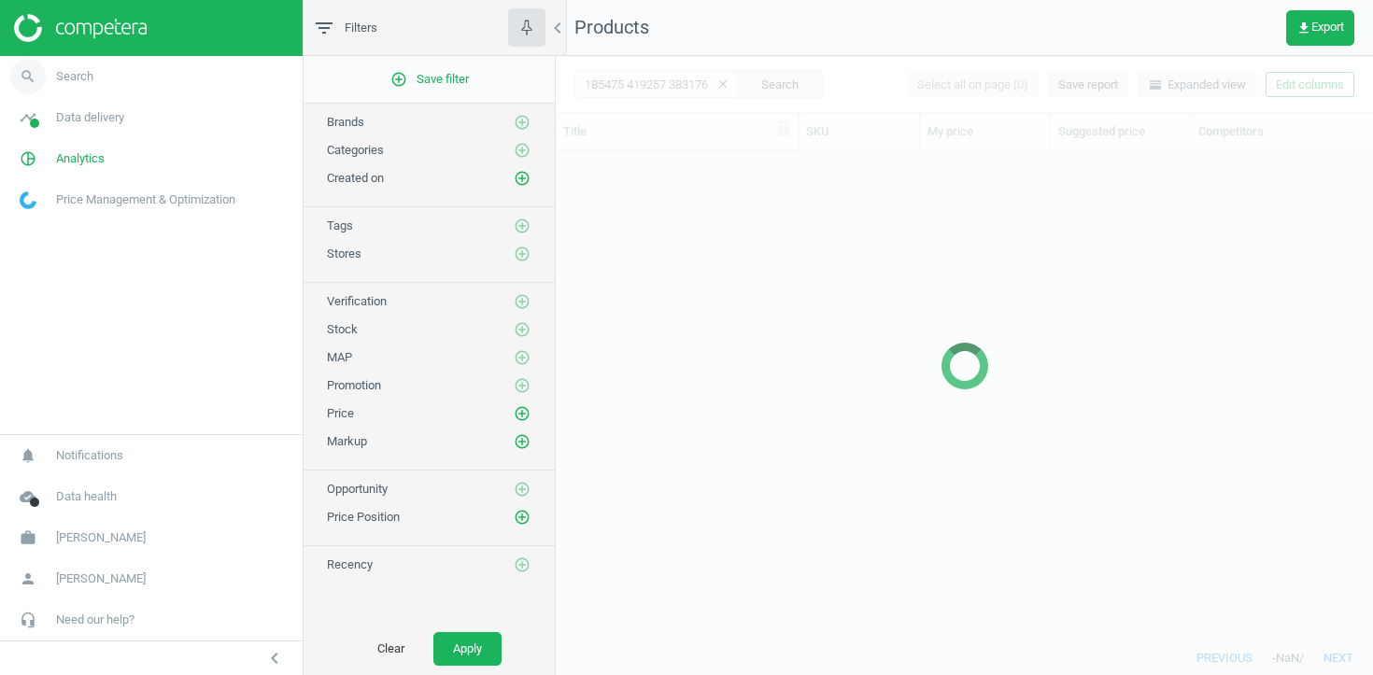
scroll to position [489, 817]
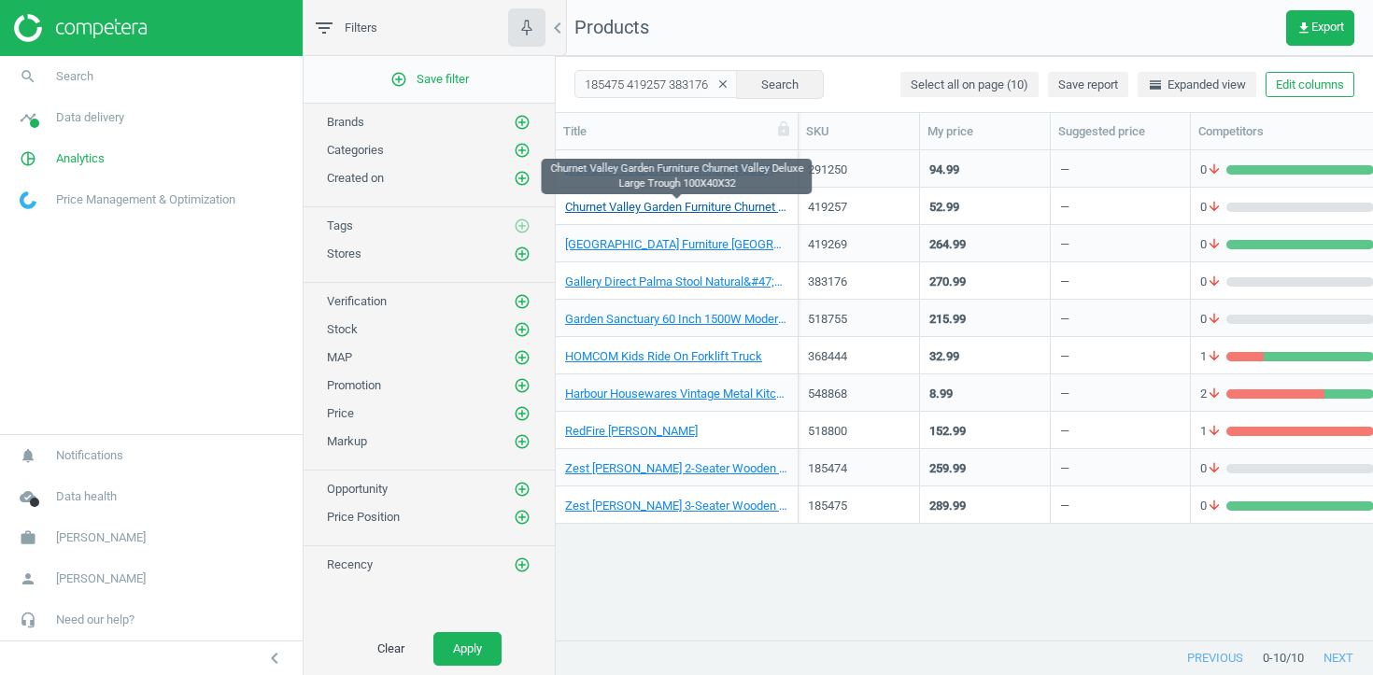
click at [725, 206] on link "Churnet Valley Garden Furniture Churnet Valley Deluxe Large Trough 100X40X32" at bounding box center [676, 207] width 223 height 17
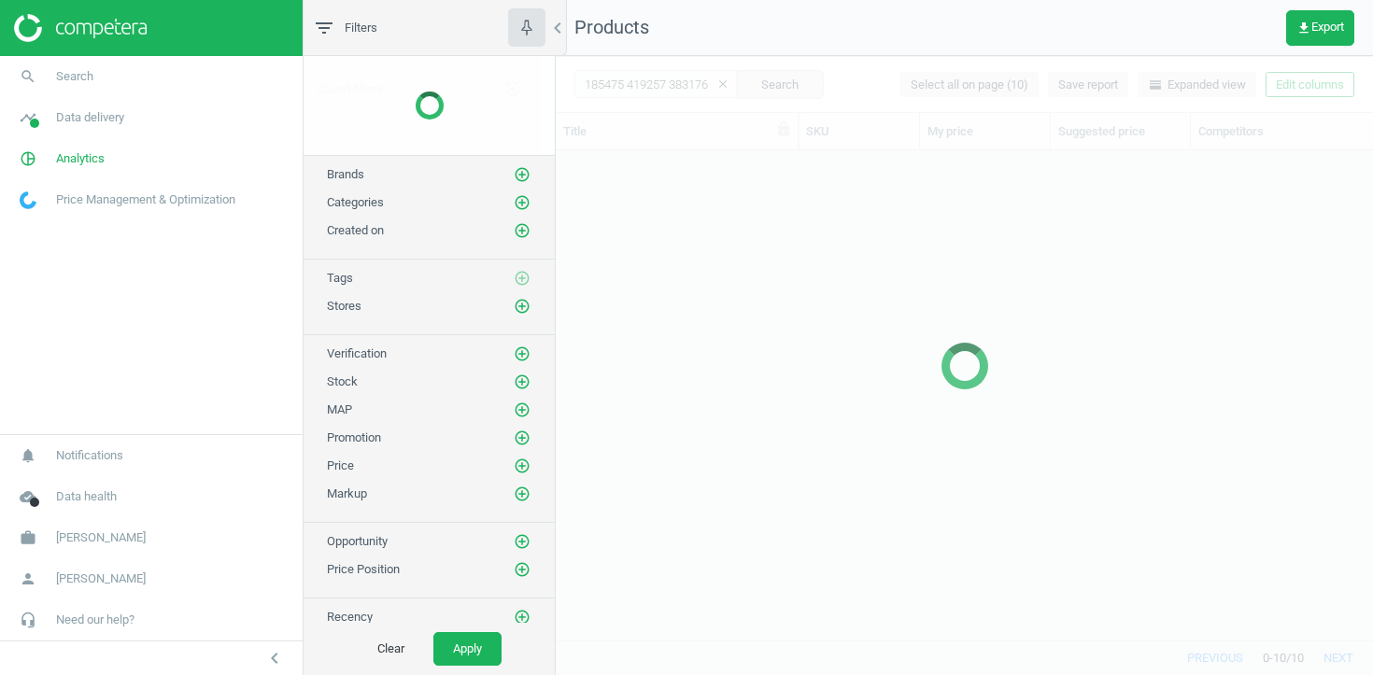
scroll to position [489, 817]
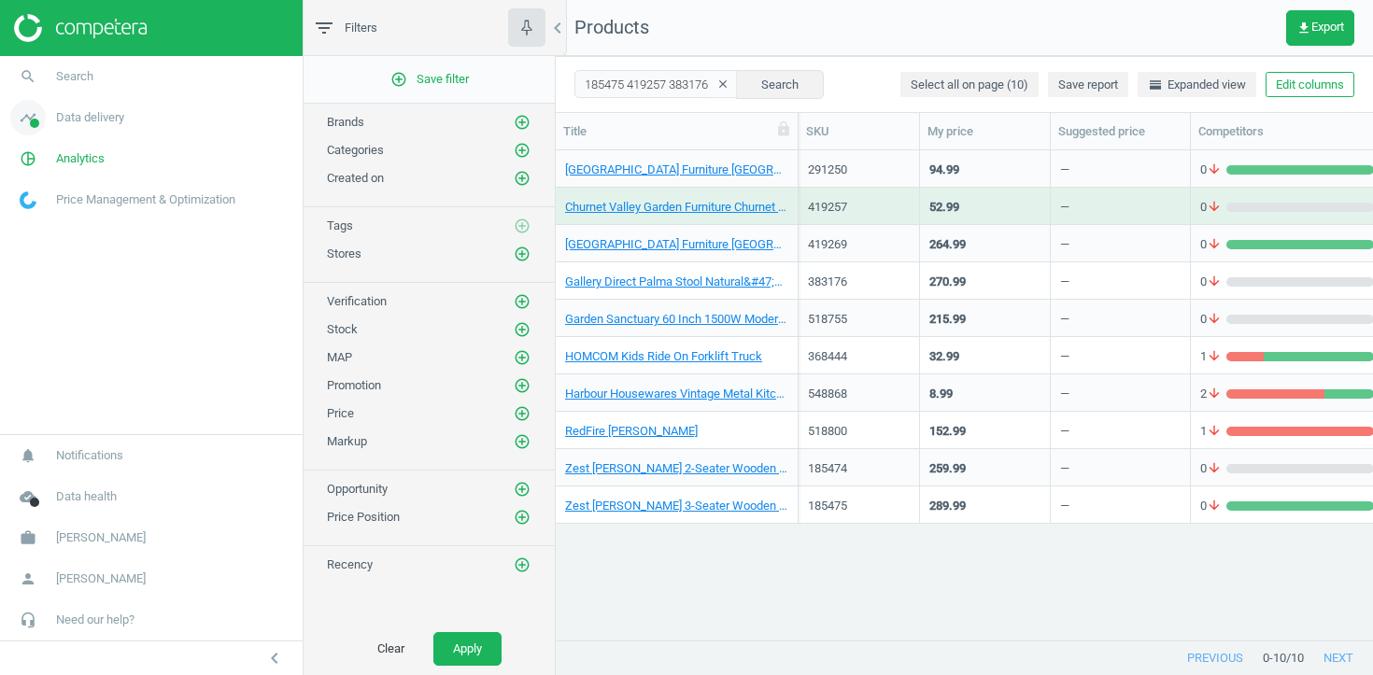
click at [145, 123] on link "timeline Data delivery" at bounding box center [151, 117] width 303 height 41
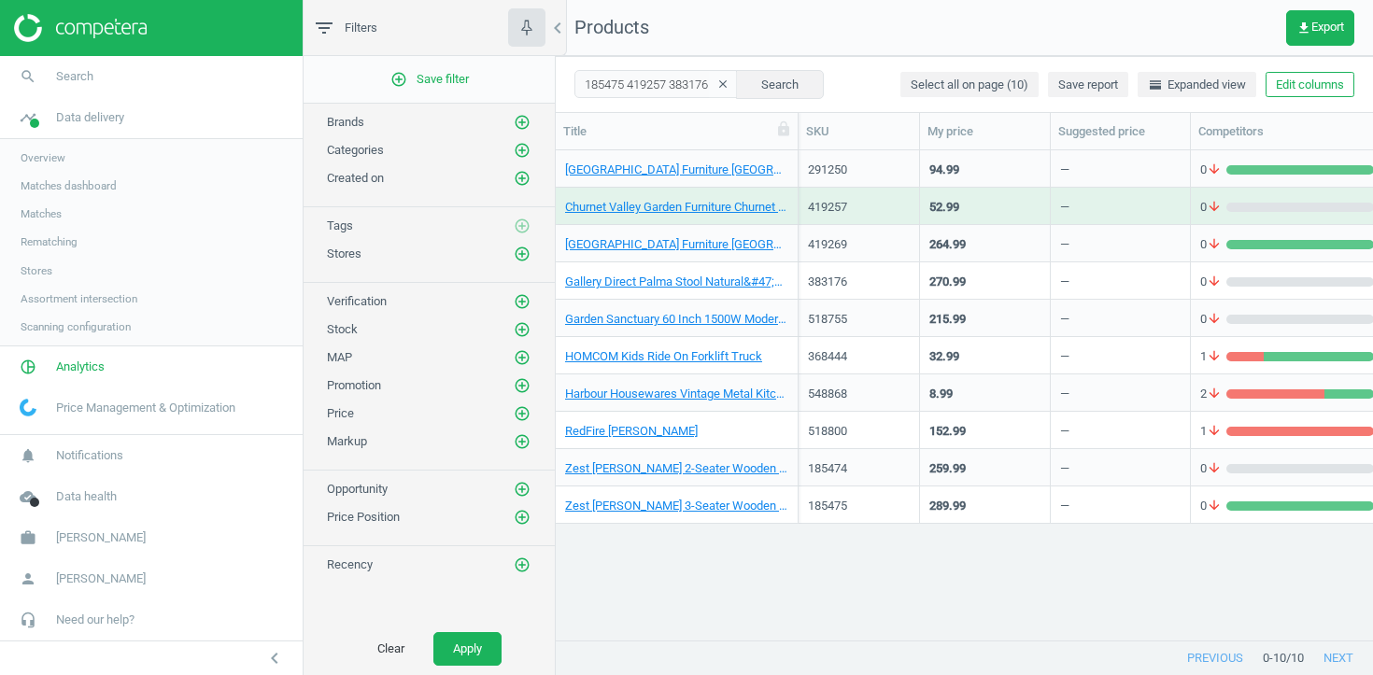
click at [41, 275] on span "Stores" at bounding box center [37, 270] width 32 height 15
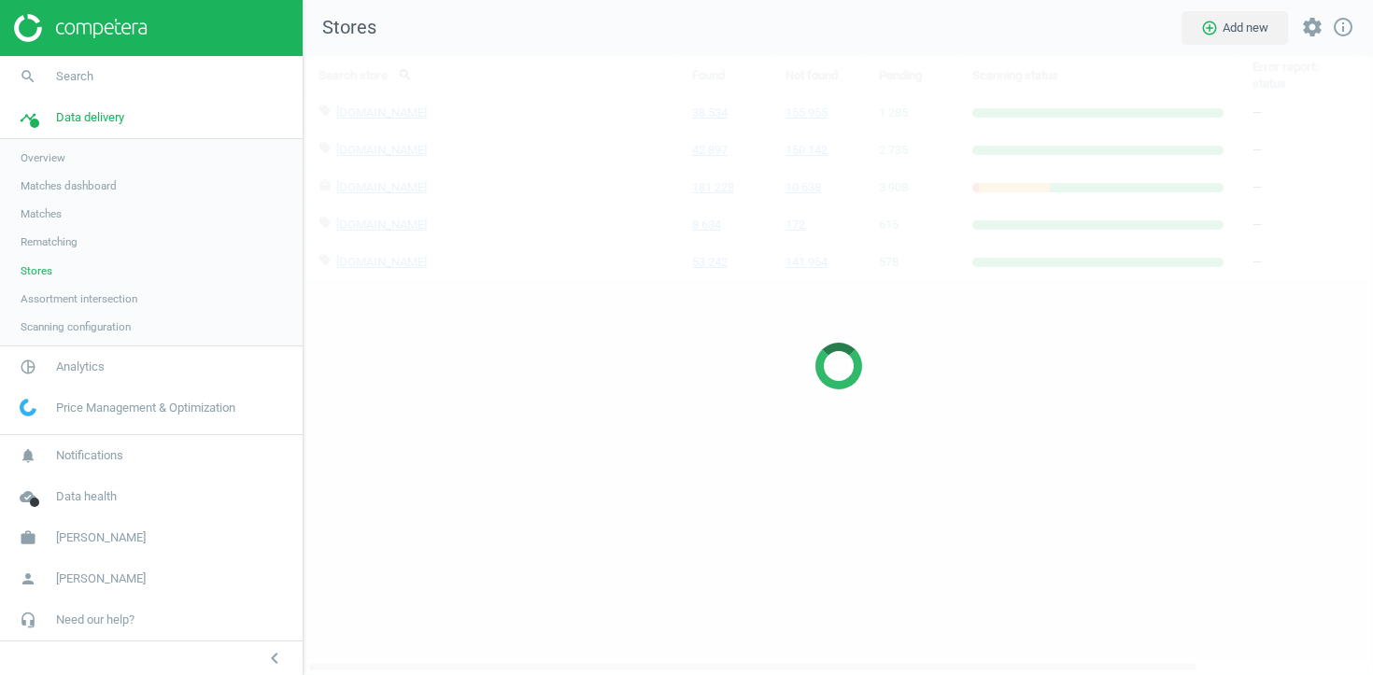
scroll to position [620, 1070]
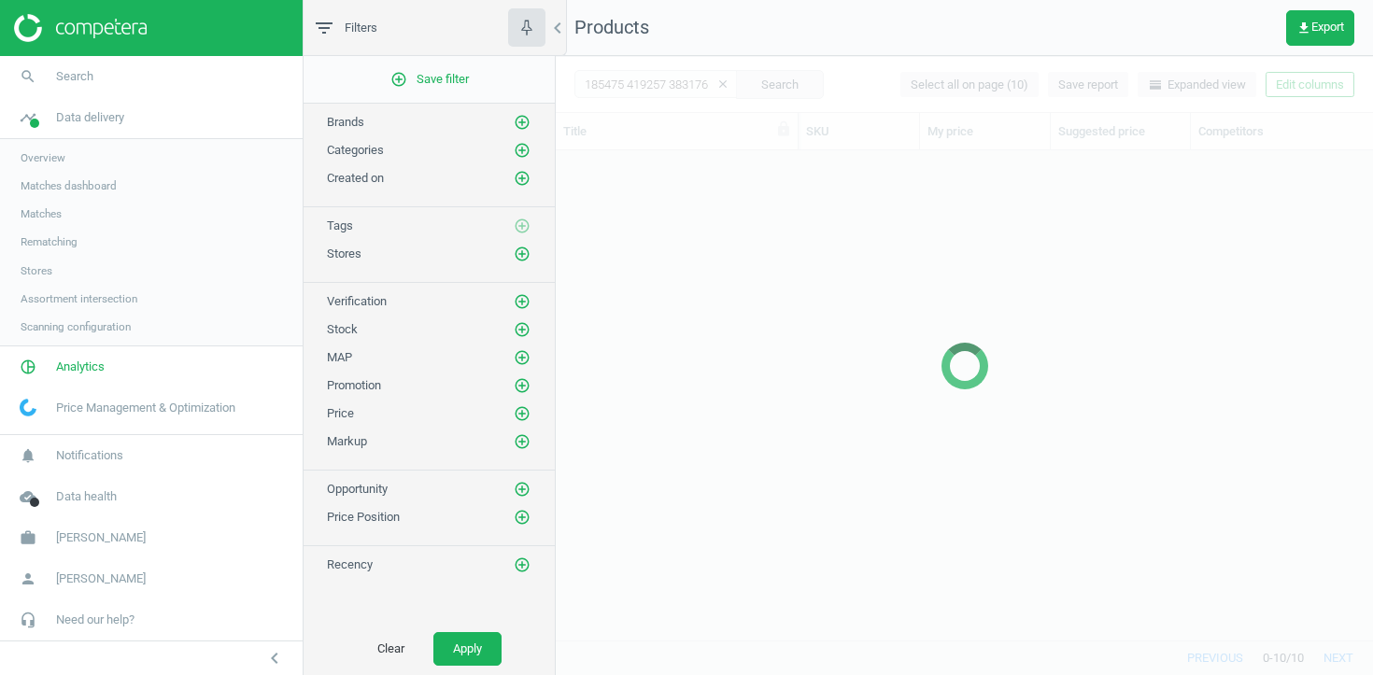
scroll to position [489, 817]
